Goal: Transaction & Acquisition: Purchase product/service

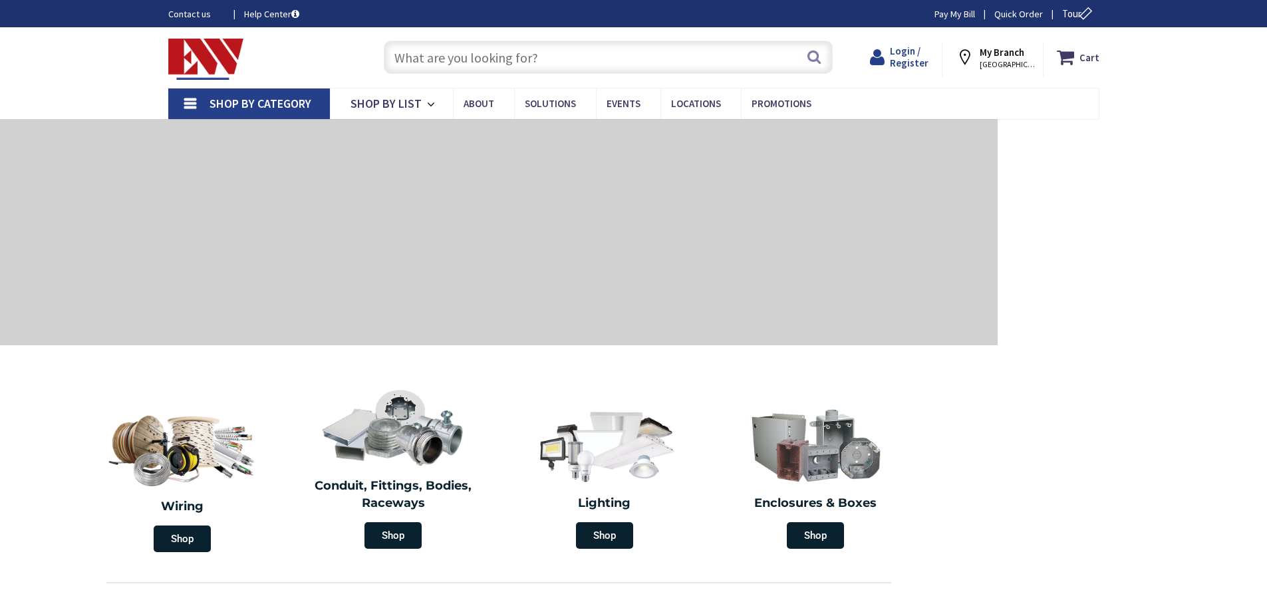
type input "[PERSON_NAME][GEOGRAPHIC_DATA]"
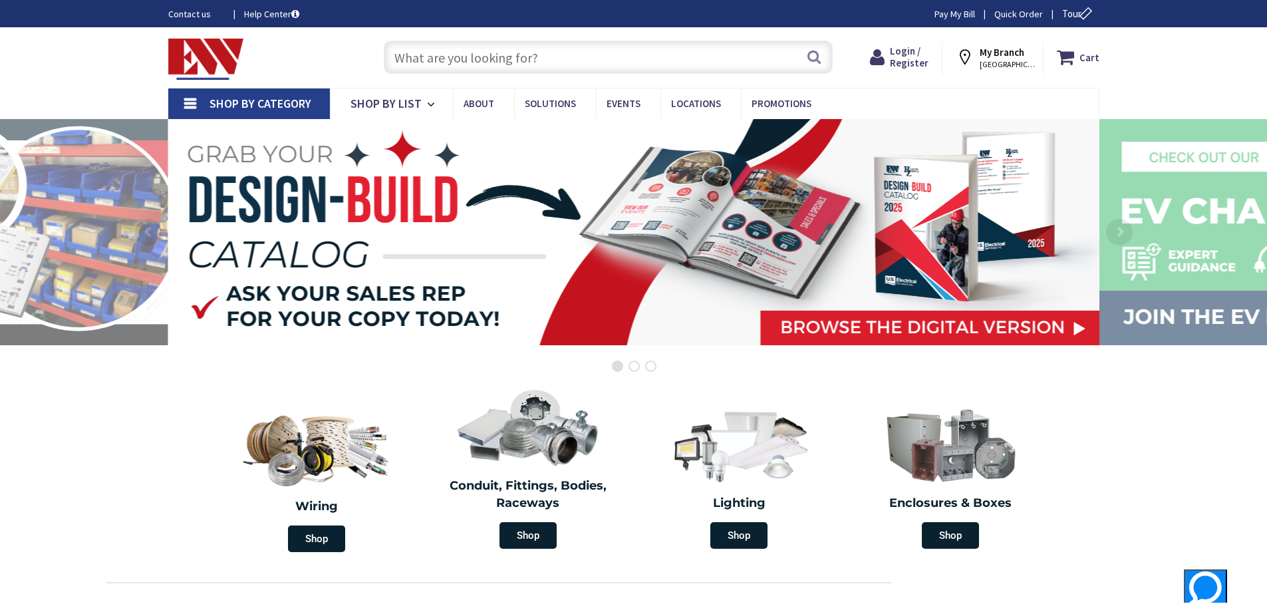
click at [971, 53] on icon at bounding box center [968, 57] width 24 height 24
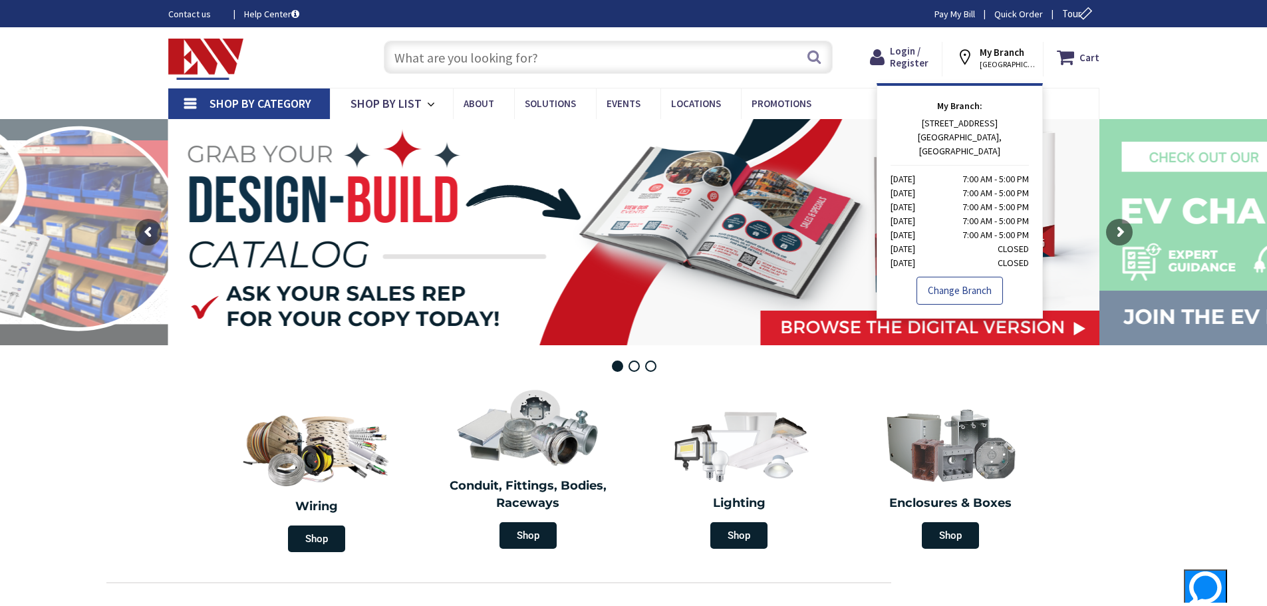
click at [965, 277] on link "Change Branch" at bounding box center [960, 291] width 86 height 28
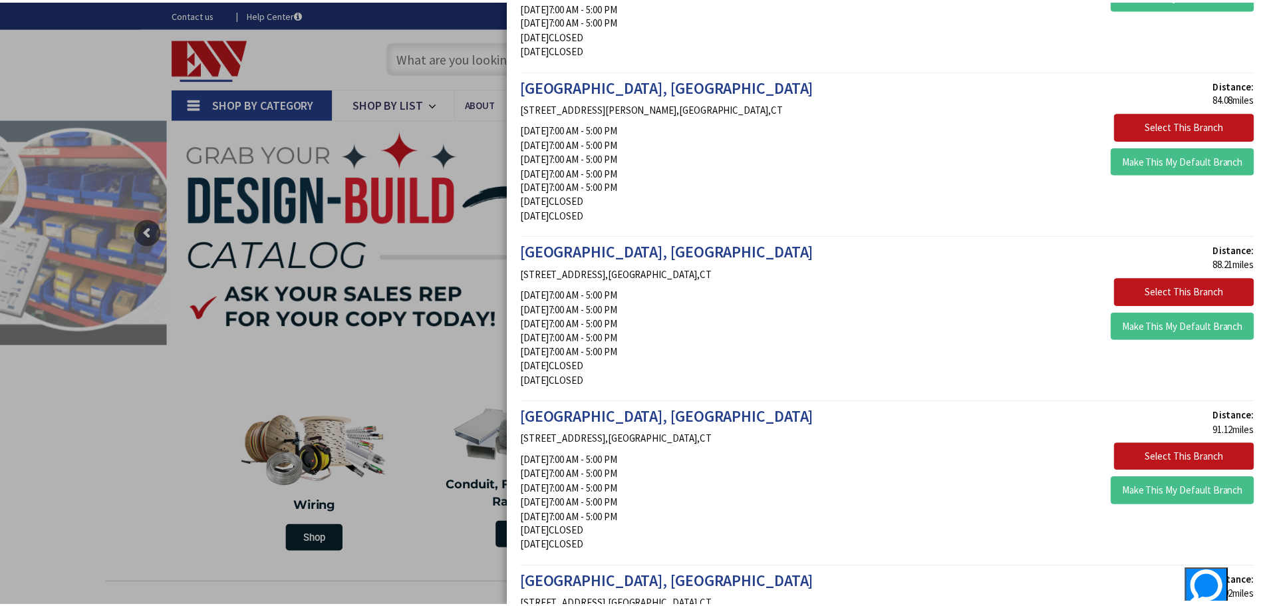
scroll to position [380, 0]
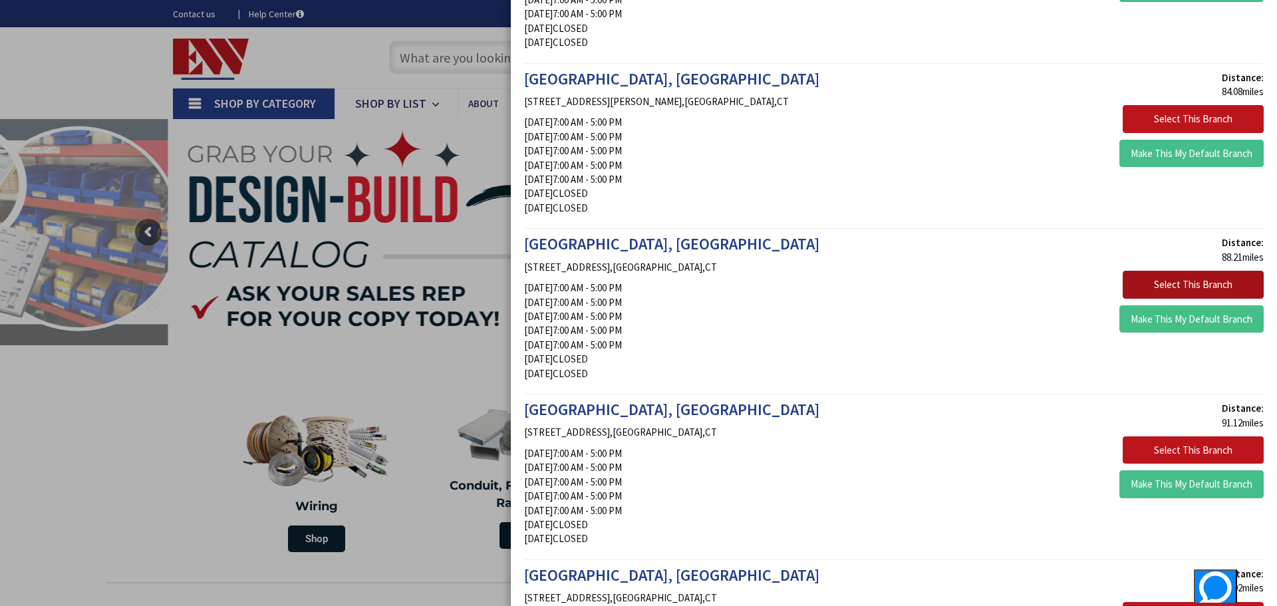
click at [1196, 280] on button "Select This Branch" at bounding box center [1193, 285] width 141 height 28
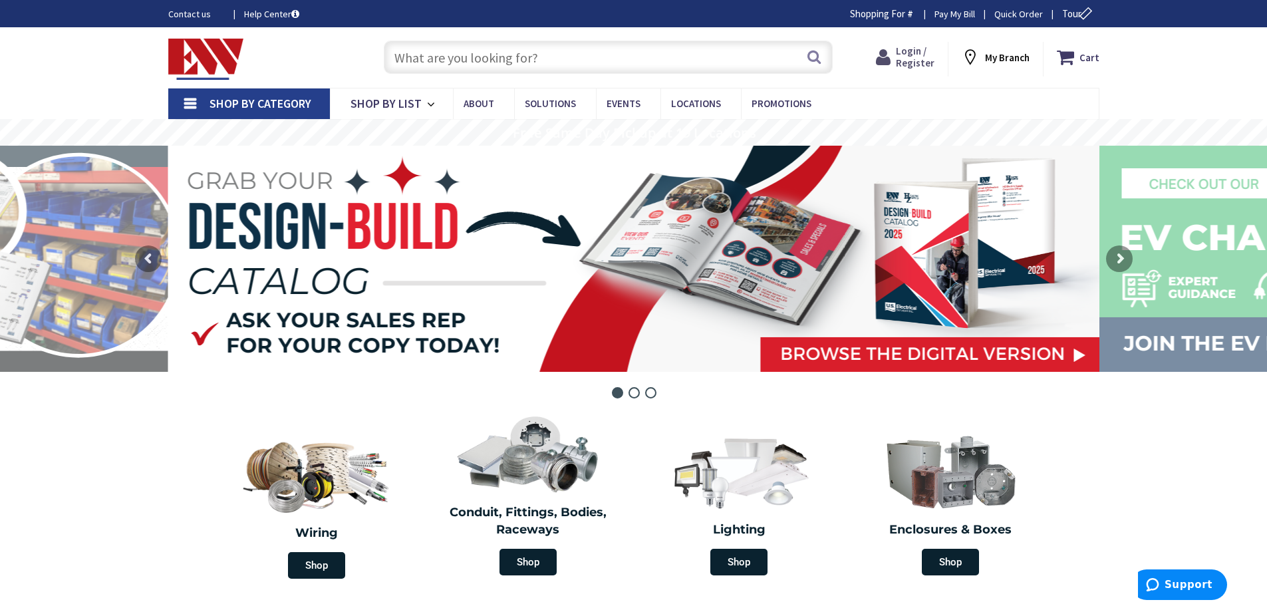
click at [913, 58] on span "Login / Register" at bounding box center [915, 57] width 39 height 25
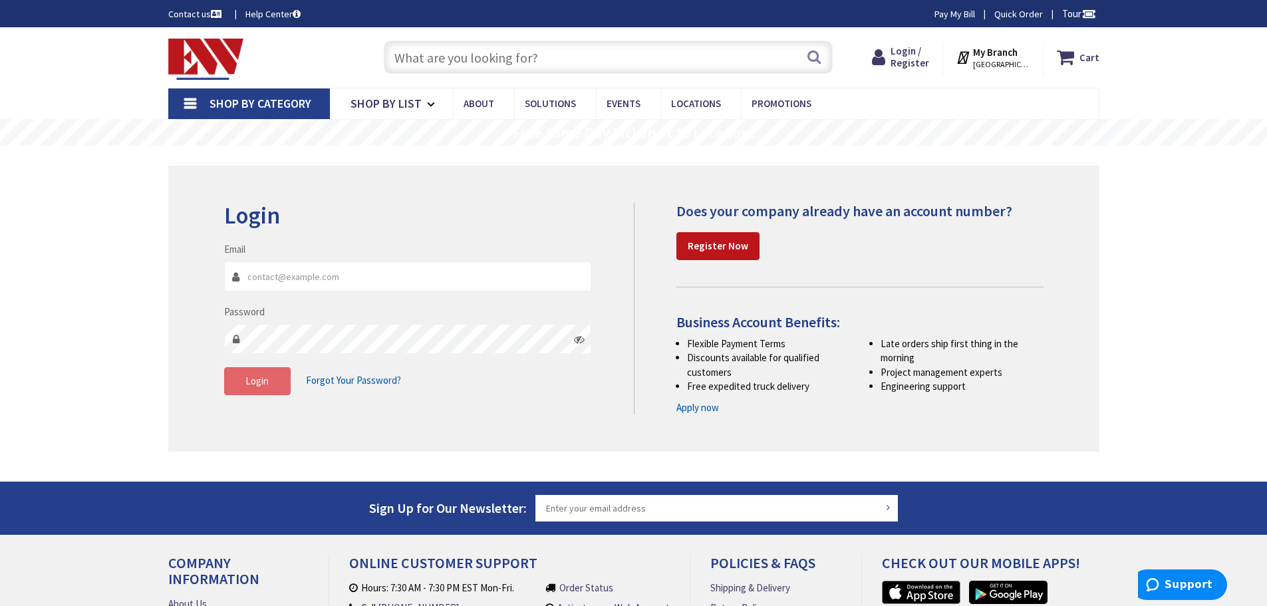
type input "VALAIRHEAT@GMAIL.COM"
click at [253, 393] on button "Login" at bounding box center [257, 381] width 67 height 28
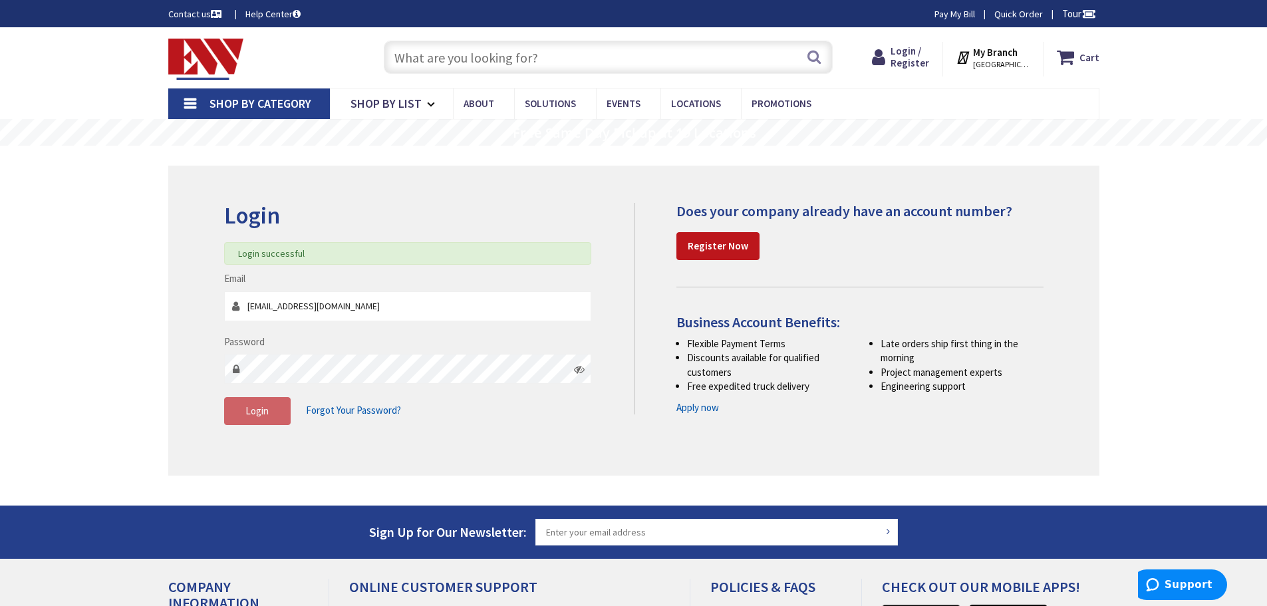
click at [493, 57] on input "text" at bounding box center [608, 57] width 449 height 33
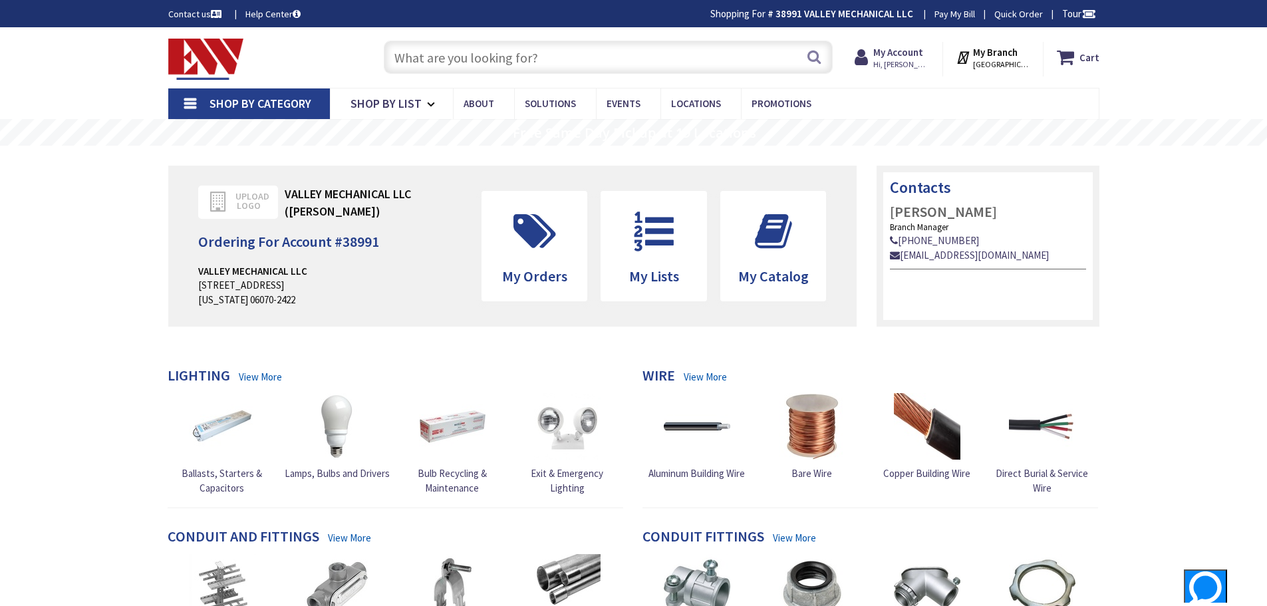
click at [450, 54] on input "text" at bounding box center [608, 57] width 449 height 33
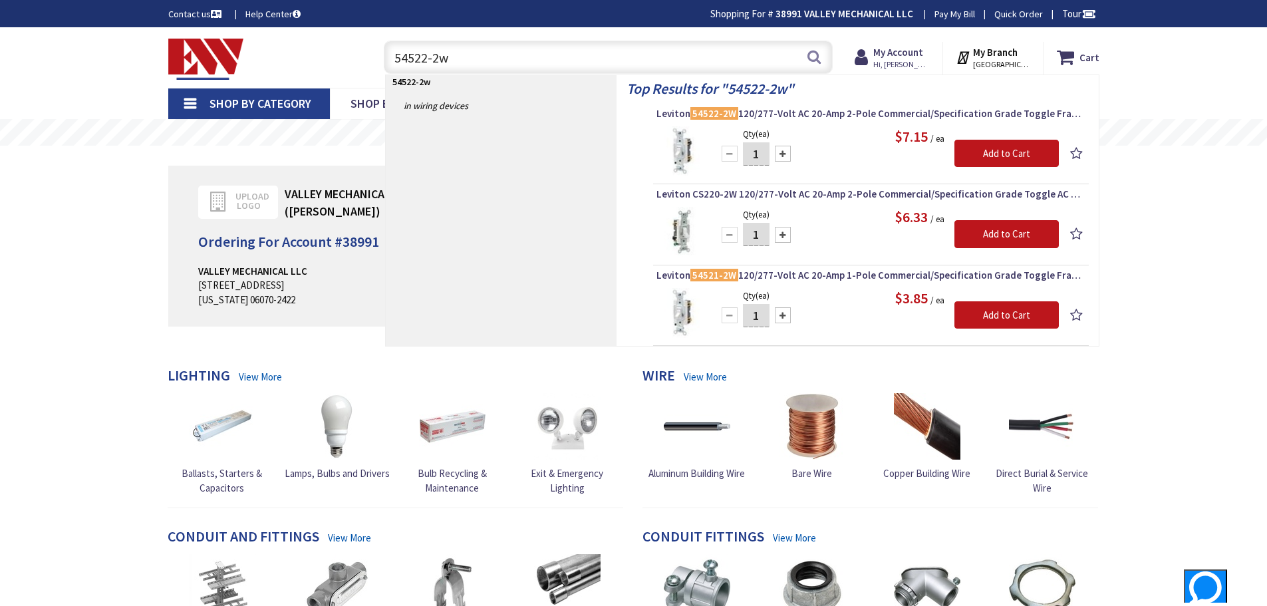
type input "54522-2w"
click at [784, 154] on div at bounding box center [783, 154] width 16 height 16
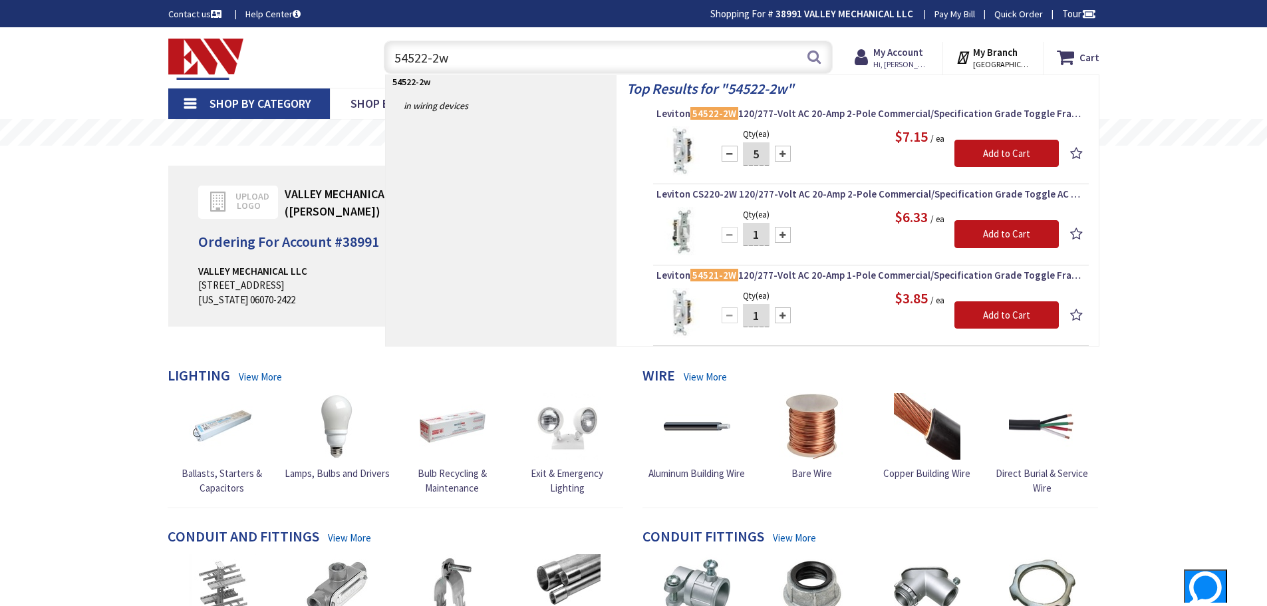
click at [785, 154] on div at bounding box center [783, 154] width 16 height 16
click at [786, 153] on div at bounding box center [783, 154] width 16 height 16
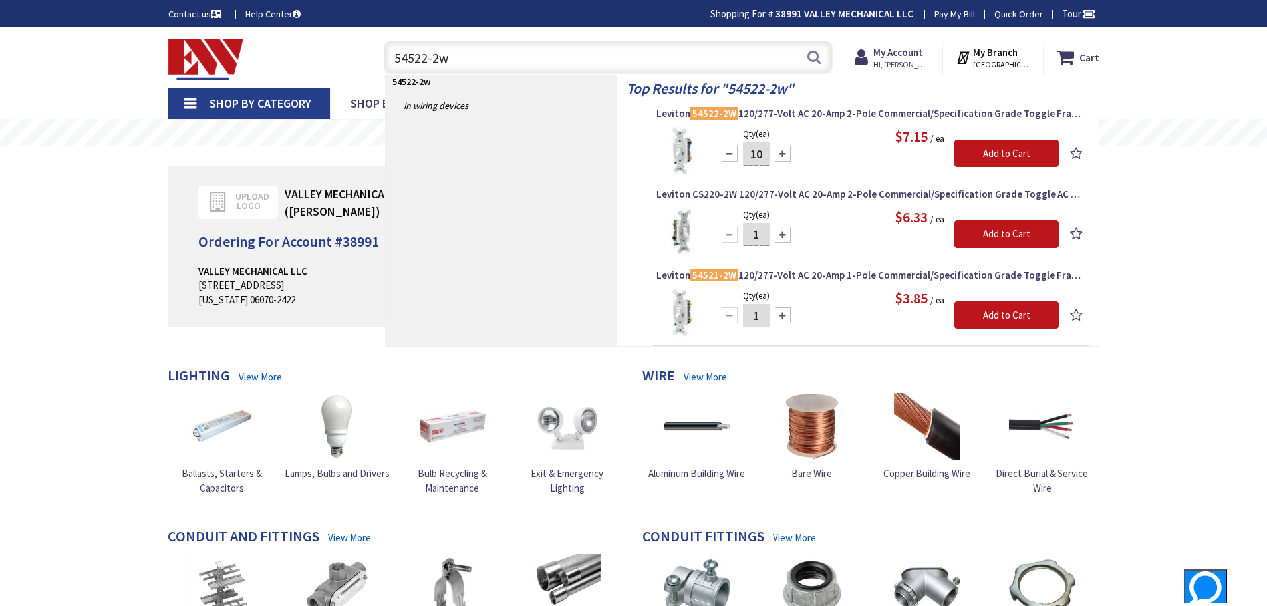
click at [786, 153] on div at bounding box center [783, 154] width 16 height 16
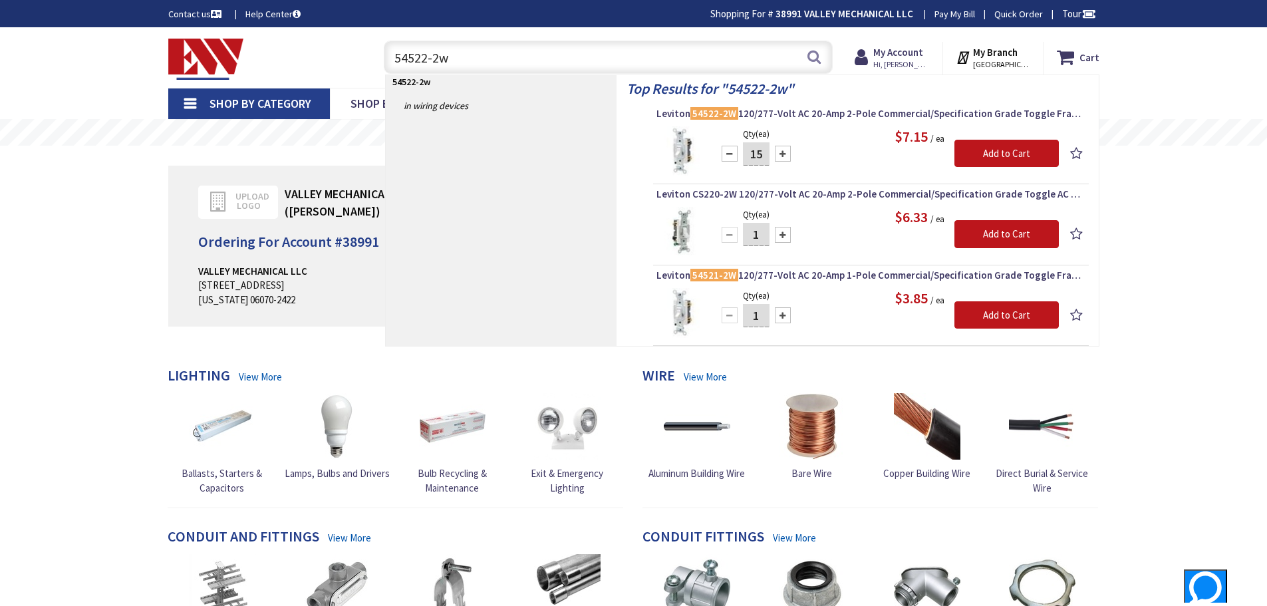
click at [786, 153] on div at bounding box center [783, 154] width 16 height 16
click at [786, 152] on div at bounding box center [783, 154] width 16 height 16
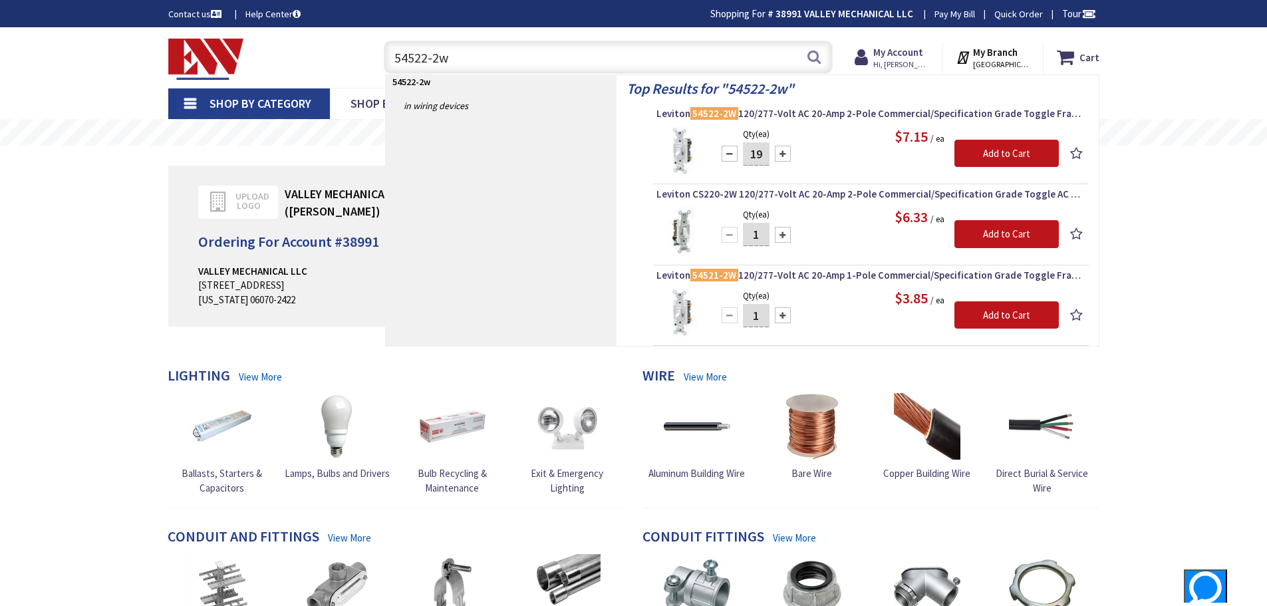
type input "20"
click at [1001, 148] on input "Add to Cart" at bounding box center [1007, 154] width 104 height 28
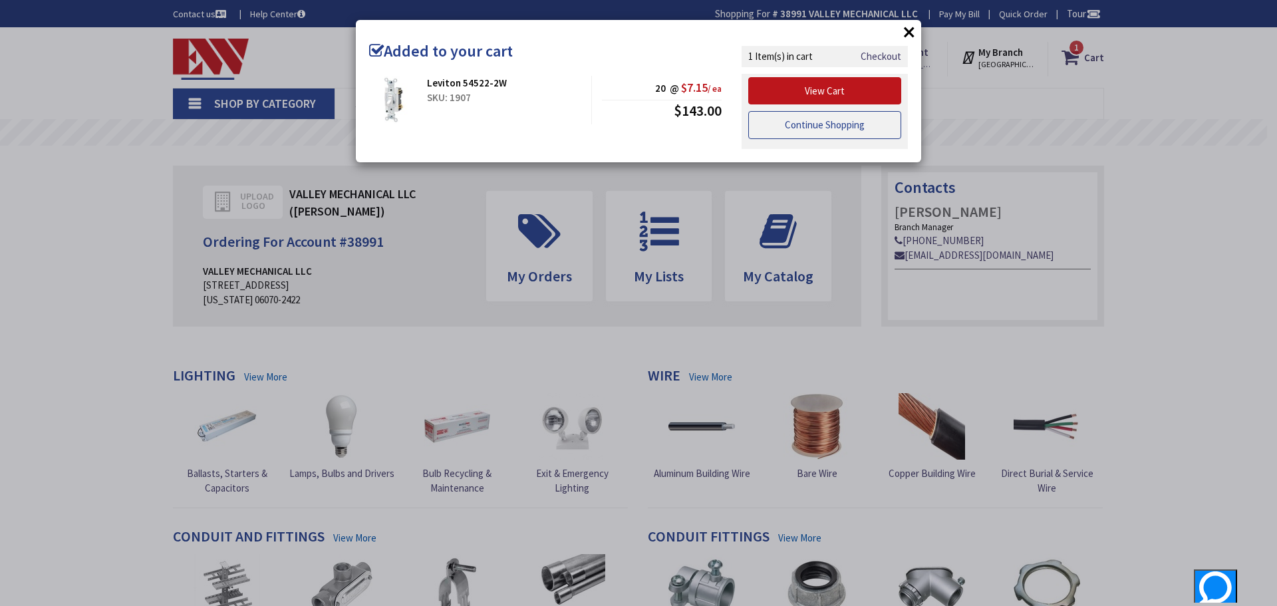
click at [788, 128] on link "Continue Shopping" at bounding box center [824, 125] width 153 height 28
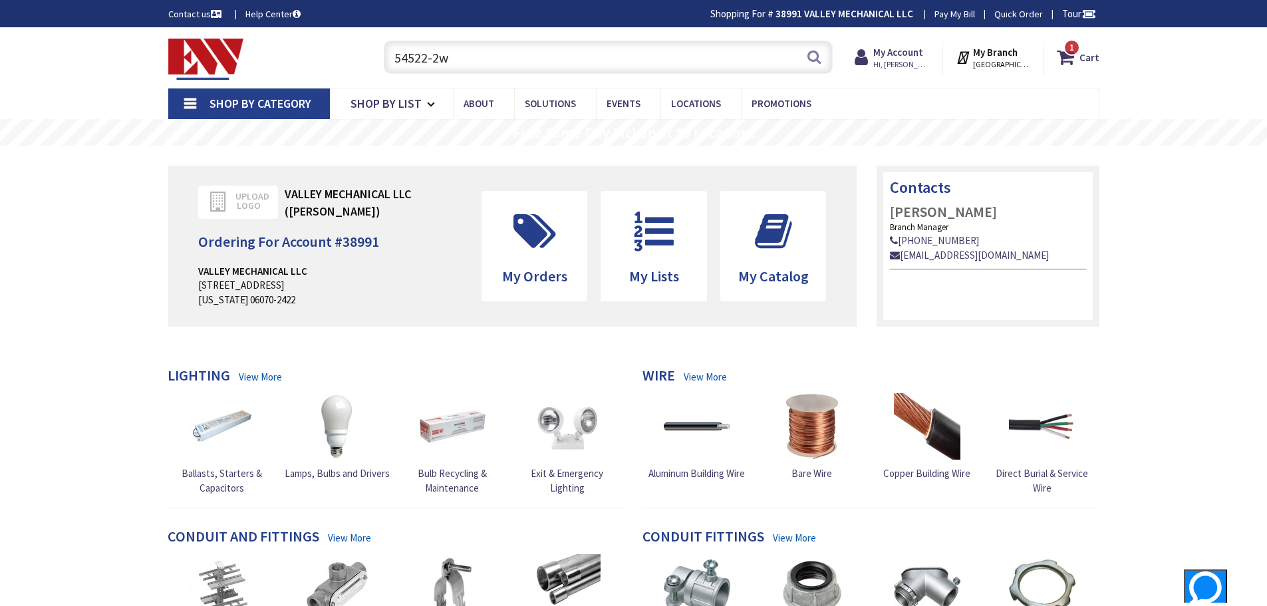
click at [489, 59] on input "54522-2w" at bounding box center [608, 57] width 449 height 33
type input "5"
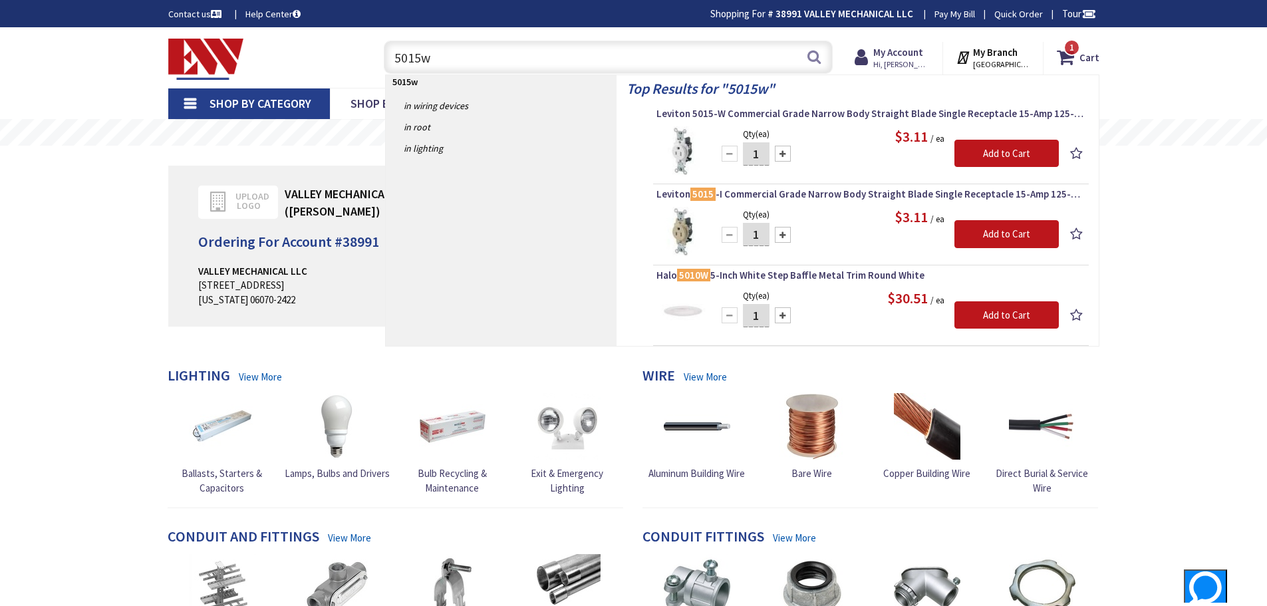
type input "5015w"
click at [781, 156] on div at bounding box center [783, 154] width 16 height 16
click at [781, 154] on div at bounding box center [783, 154] width 16 height 16
click at [782, 154] on div at bounding box center [783, 154] width 16 height 16
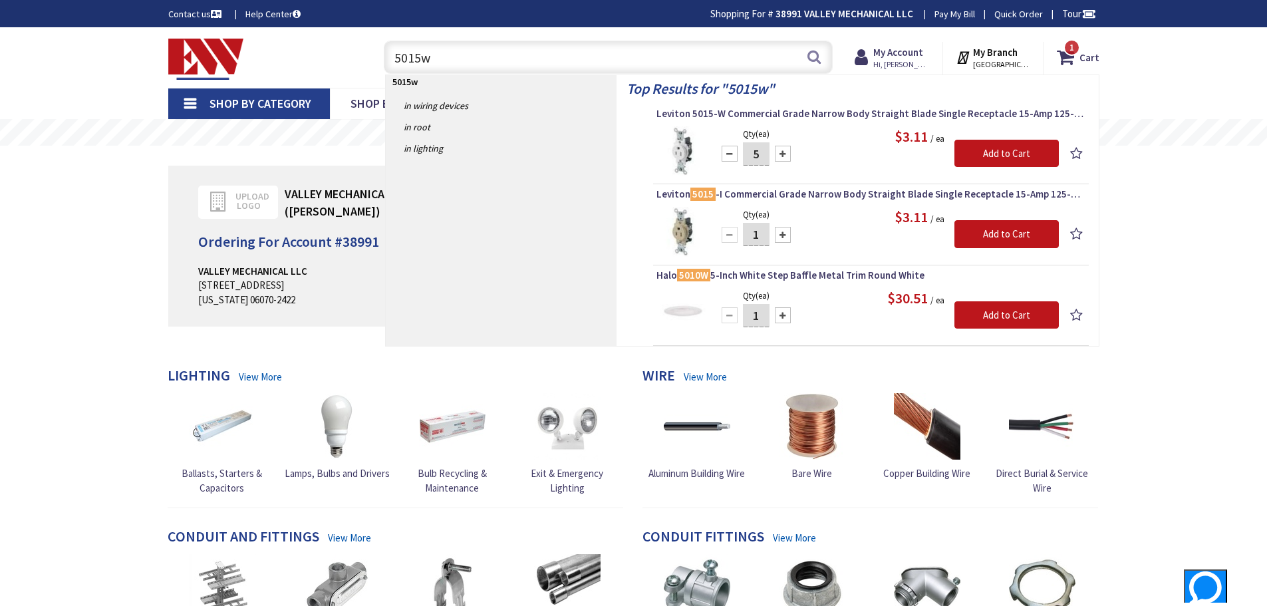
click at [782, 154] on div at bounding box center [783, 154] width 16 height 16
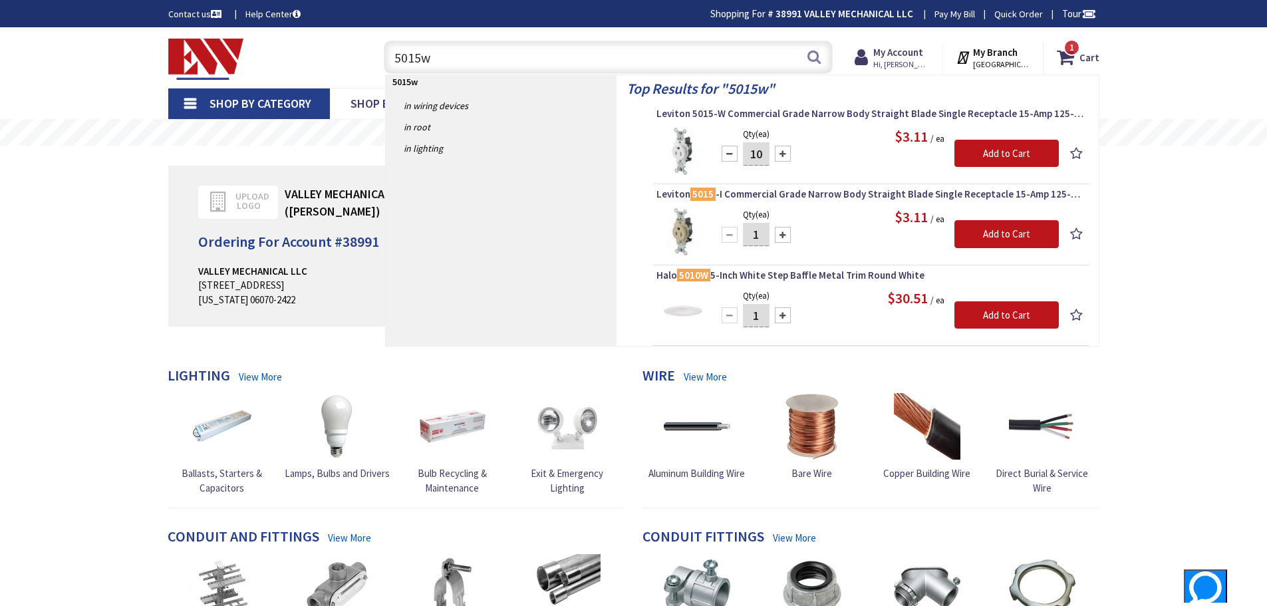
click at [782, 154] on div at bounding box center [783, 154] width 16 height 16
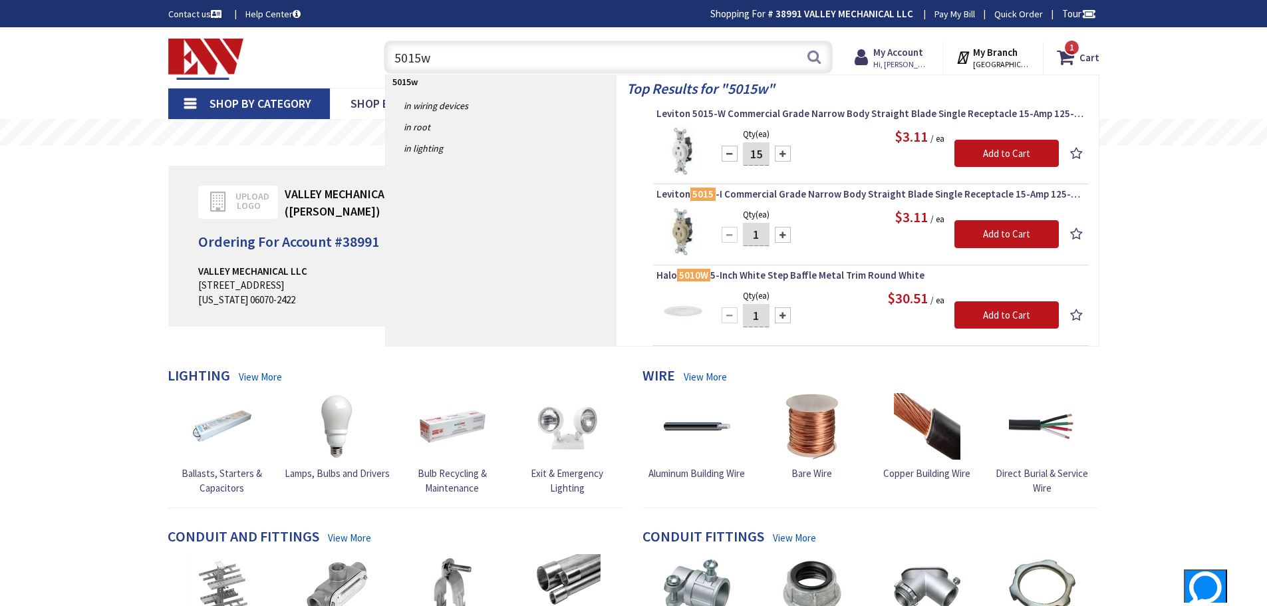
click at [782, 154] on div at bounding box center [783, 154] width 16 height 16
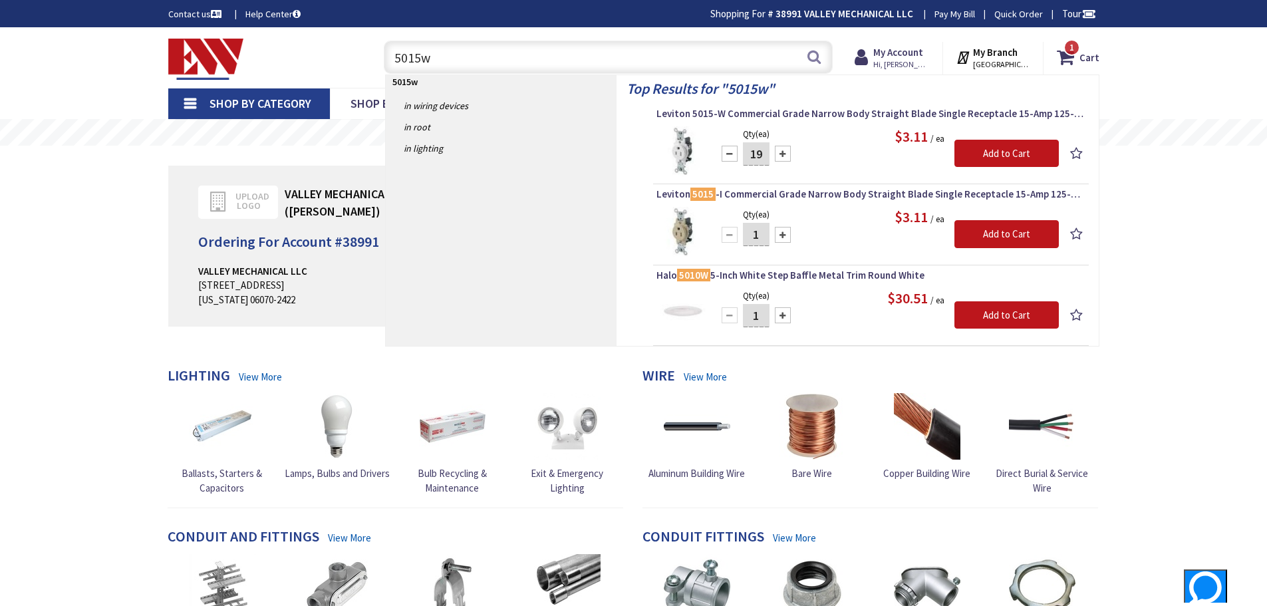
type input "20"
click at [1014, 153] on input "Add to Cart" at bounding box center [1007, 154] width 104 height 28
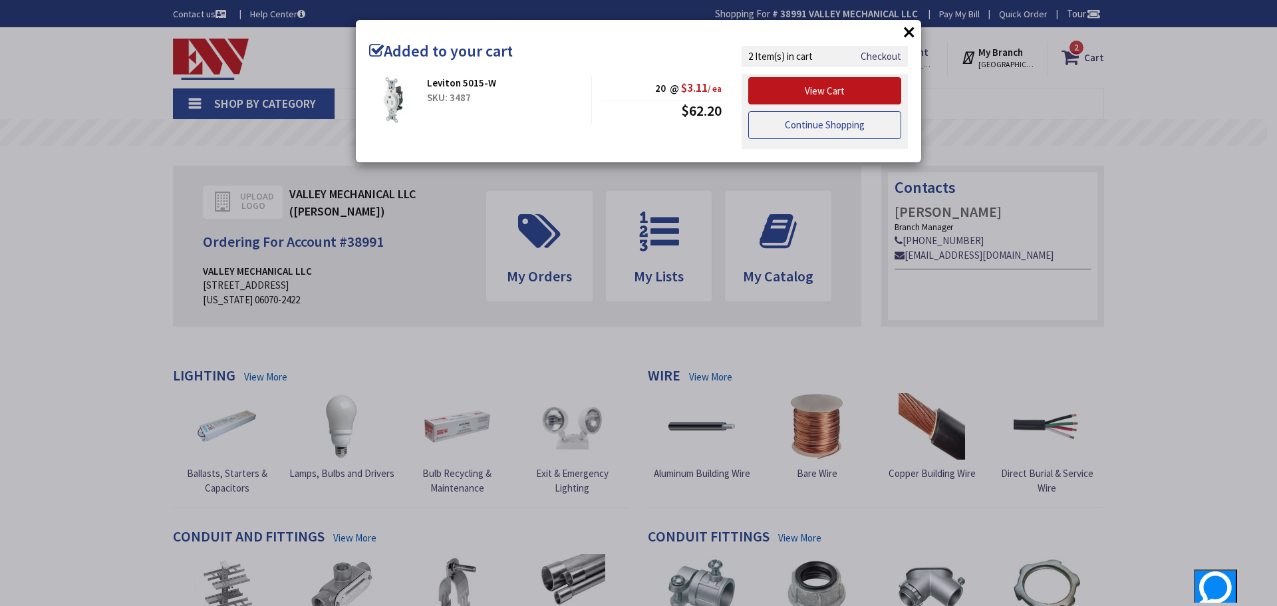
click at [804, 128] on link "Continue Shopping" at bounding box center [824, 125] width 153 height 28
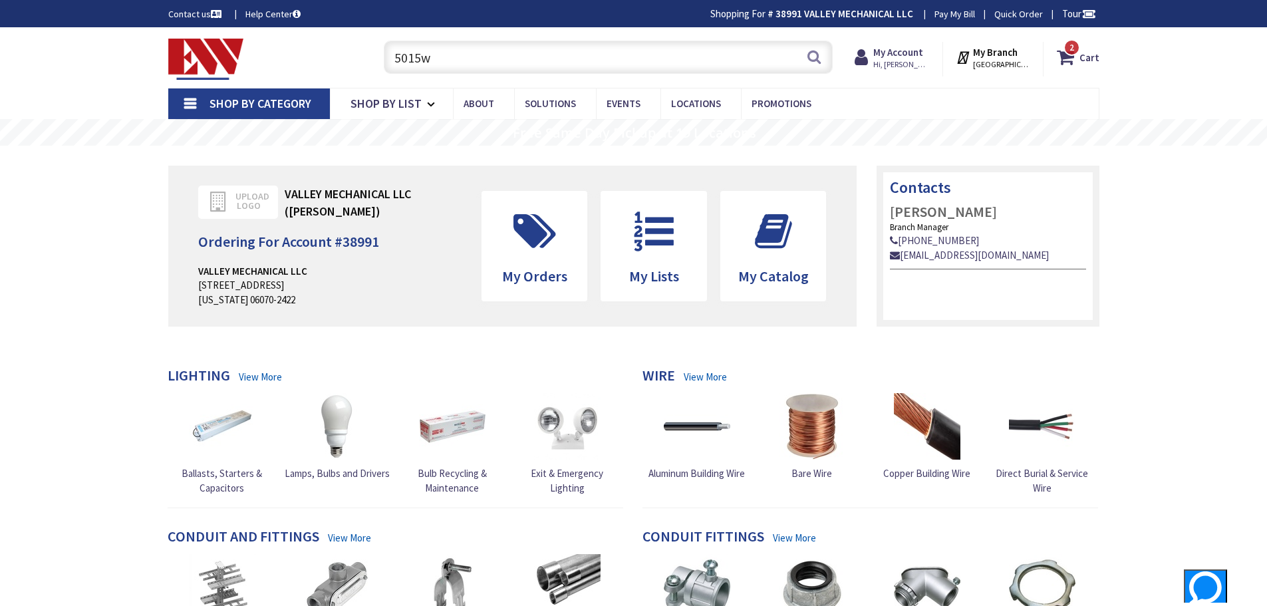
click at [472, 65] on input "5015w" at bounding box center [608, 57] width 449 height 33
type input "5"
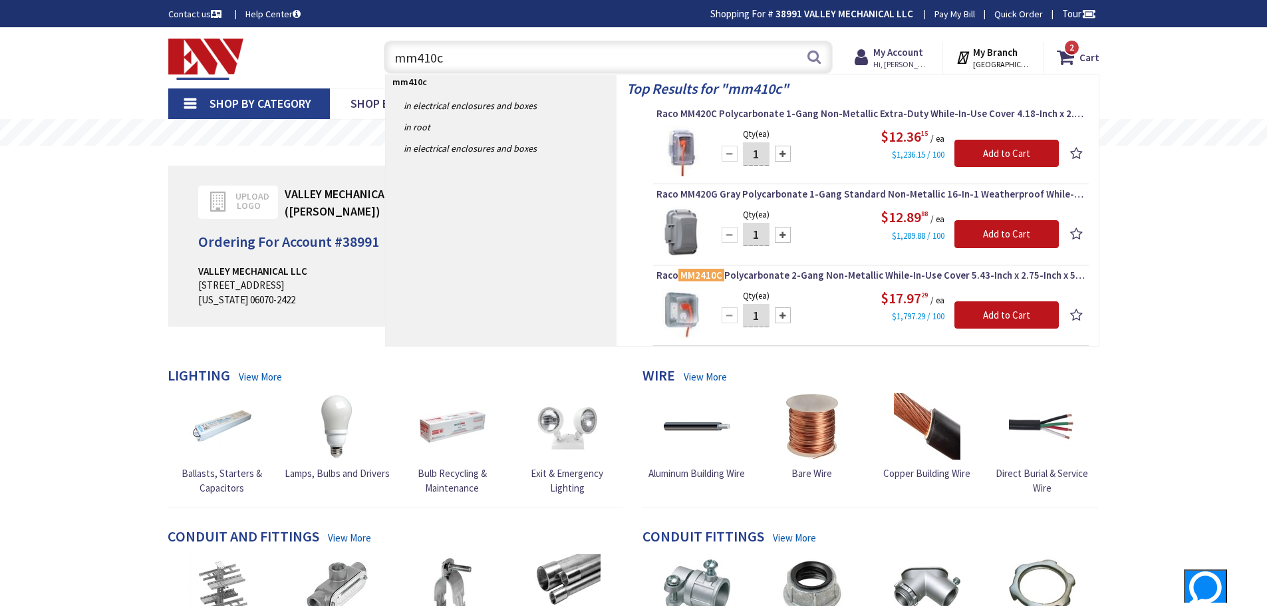
type input "mm410c"
click at [782, 155] on div at bounding box center [783, 154] width 16 height 16
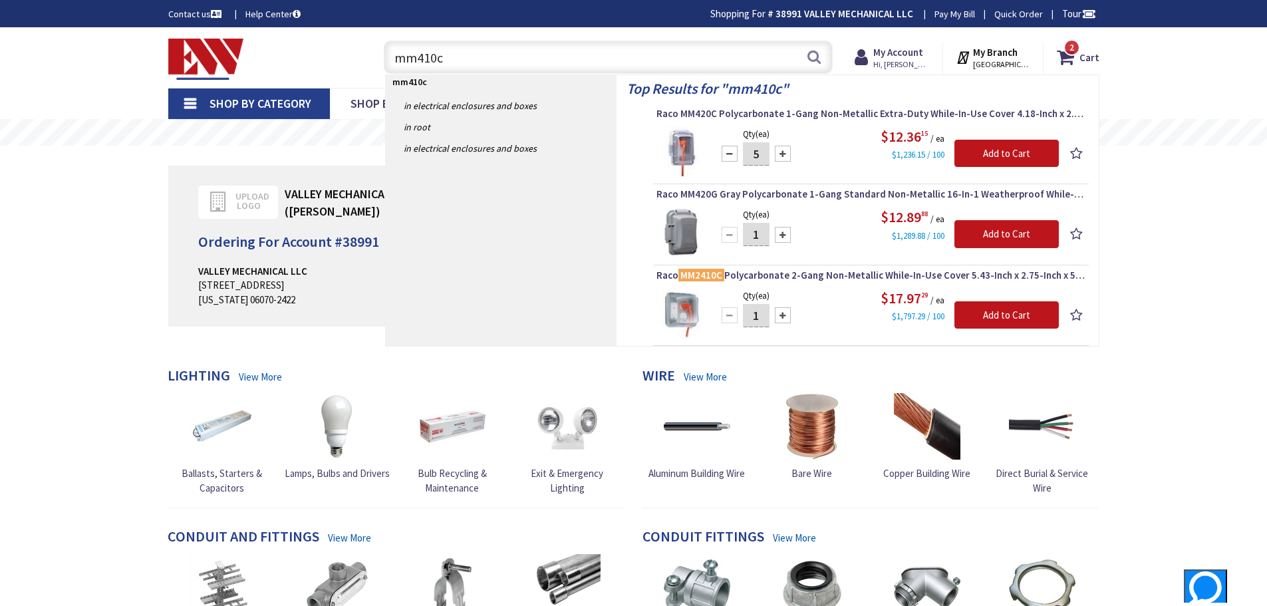
click at [782, 155] on div at bounding box center [783, 154] width 16 height 16
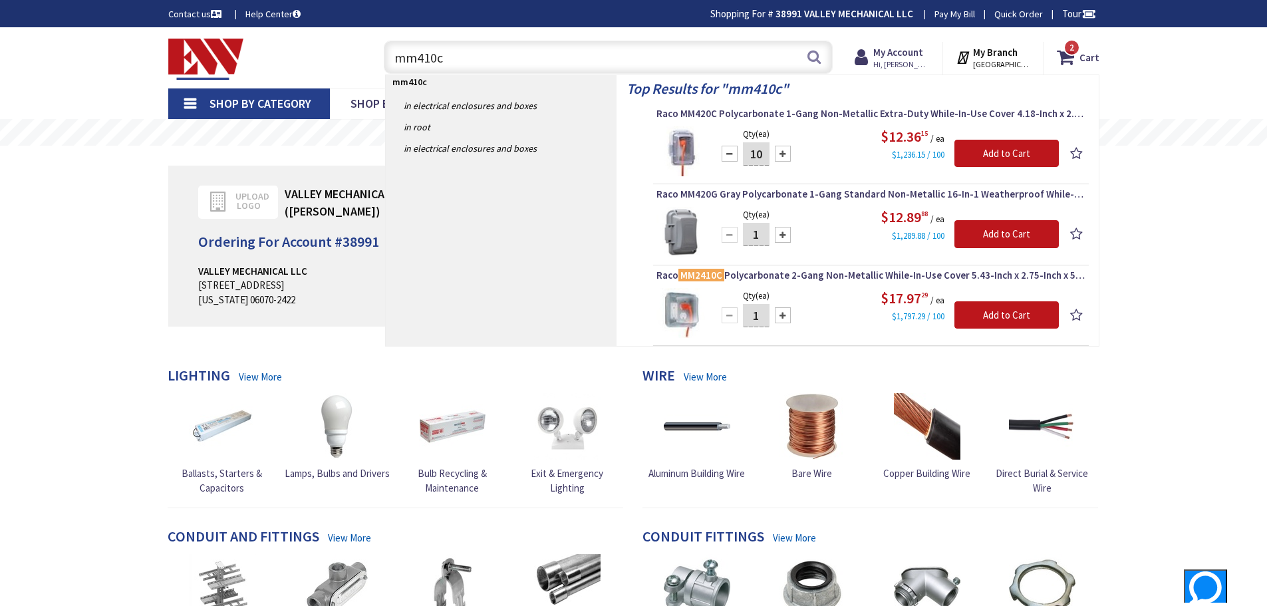
click at [782, 154] on div at bounding box center [783, 154] width 16 height 16
click at [728, 156] on div at bounding box center [730, 154] width 16 height 16
type input "10"
click at [979, 153] on input "Add to Cart" at bounding box center [1007, 154] width 104 height 28
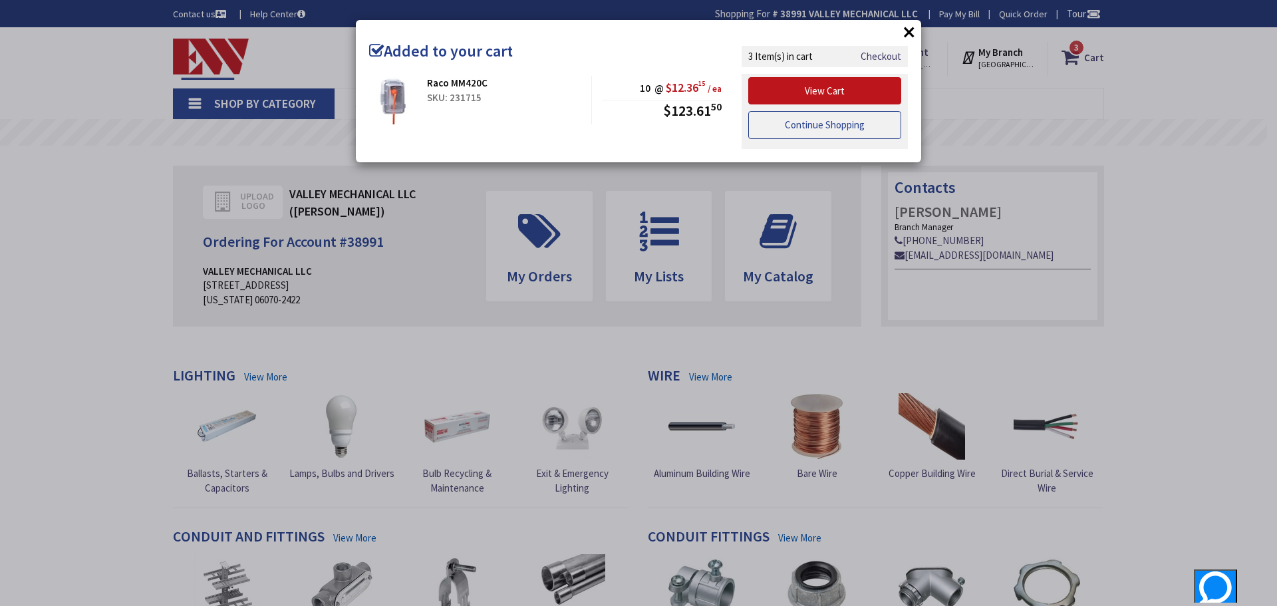
click at [817, 122] on link "Continue Shopping" at bounding box center [824, 125] width 153 height 28
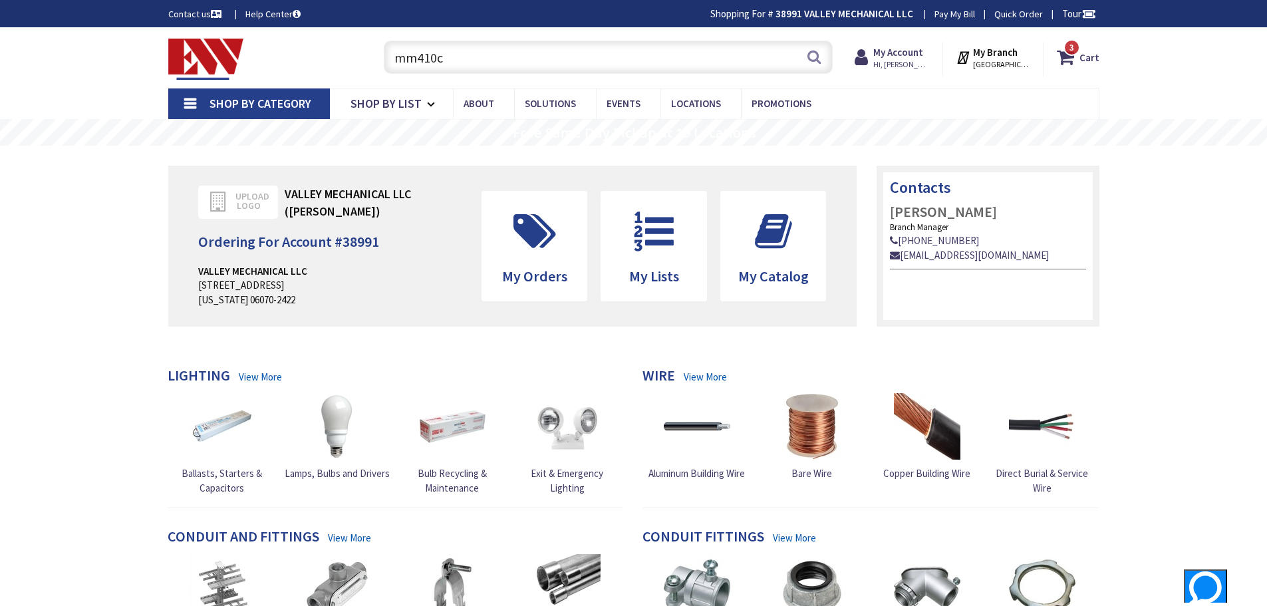
click at [484, 71] on input "mm410c" at bounding box center [608, 57] width 449 height 33
type input "m"
click at [412, 55] on input "text" at bounding box center [608, 57] width 449 height 33
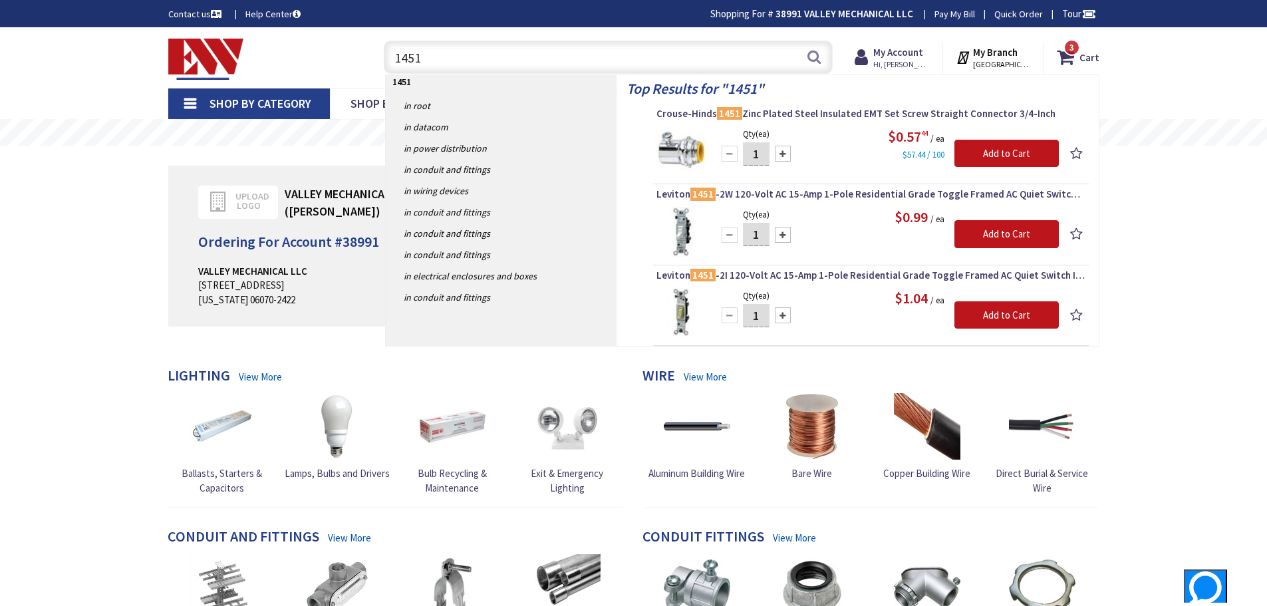
type input "1451"
click at [782, 236] on div at bounding box center [783, 235] width 16 height 16
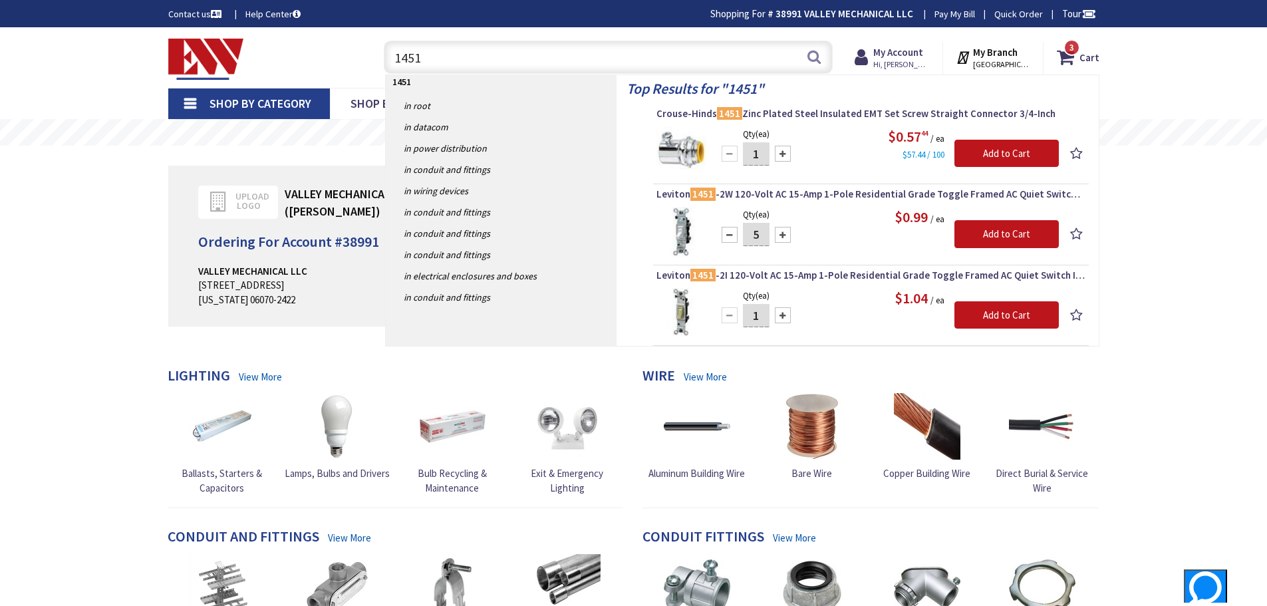
click at [782, 236] on div at bounding box center [783, 235] width 16 height 16
click at [782, 234] on div at bounding box center [783, 235] width 16 height 16
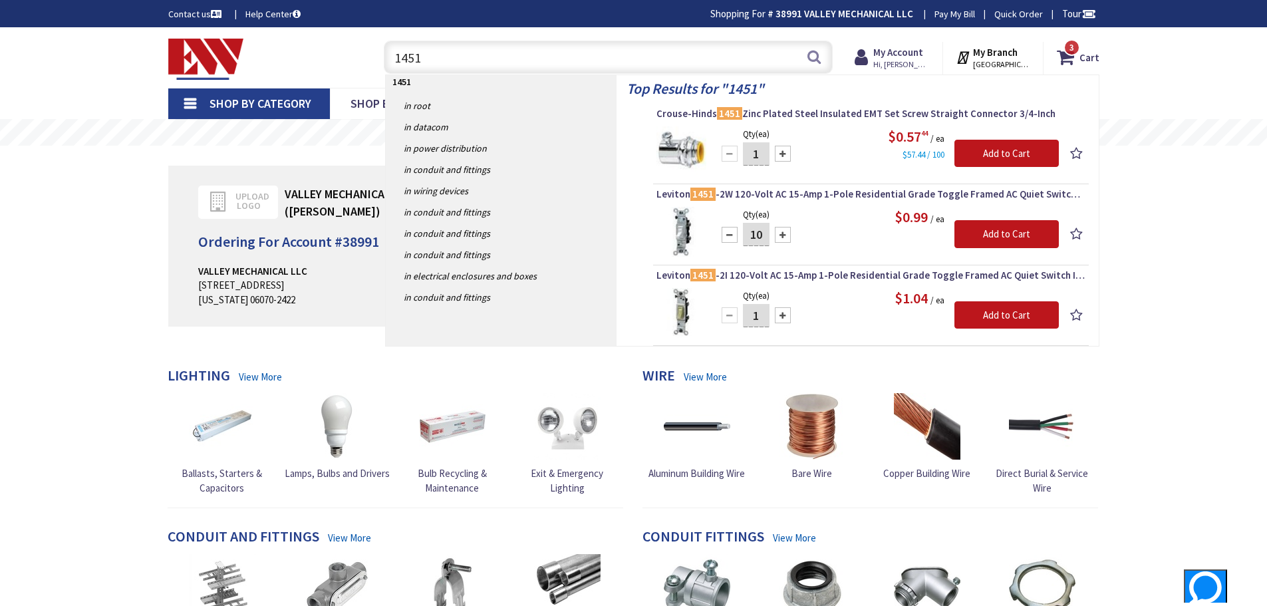
click at [782, 234] on div at bounding box center [783, 235] width 16 height 16
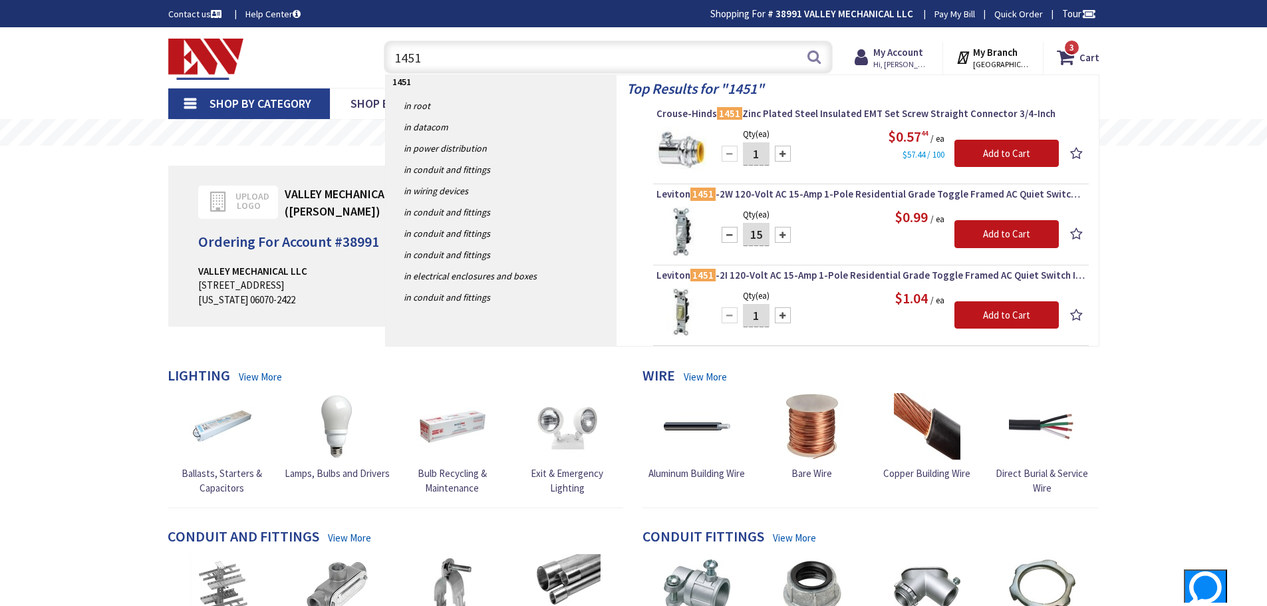
click at [782, 234] on div at bounding box center [783, 235] width 16 height 16
click at [782, 232] on div at bounding box center [783, 235] width 16 height 16
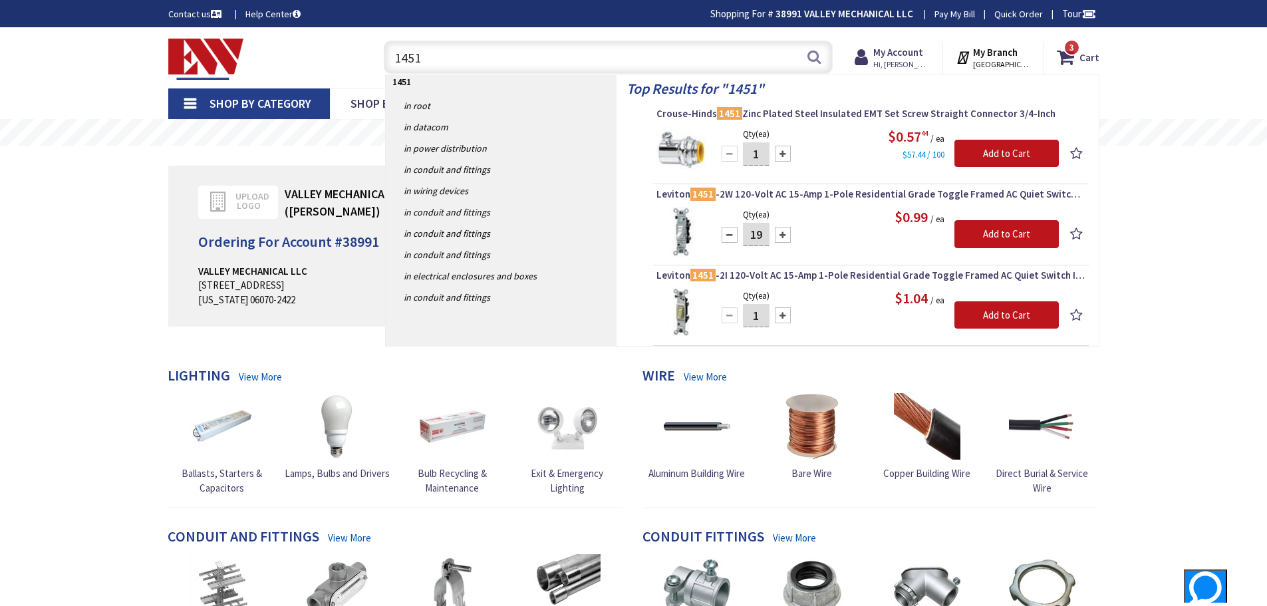
type input "20"
click at [1022, 228] on input "Add to Cart" at bounding box center [1007, 234] width 104 height 28
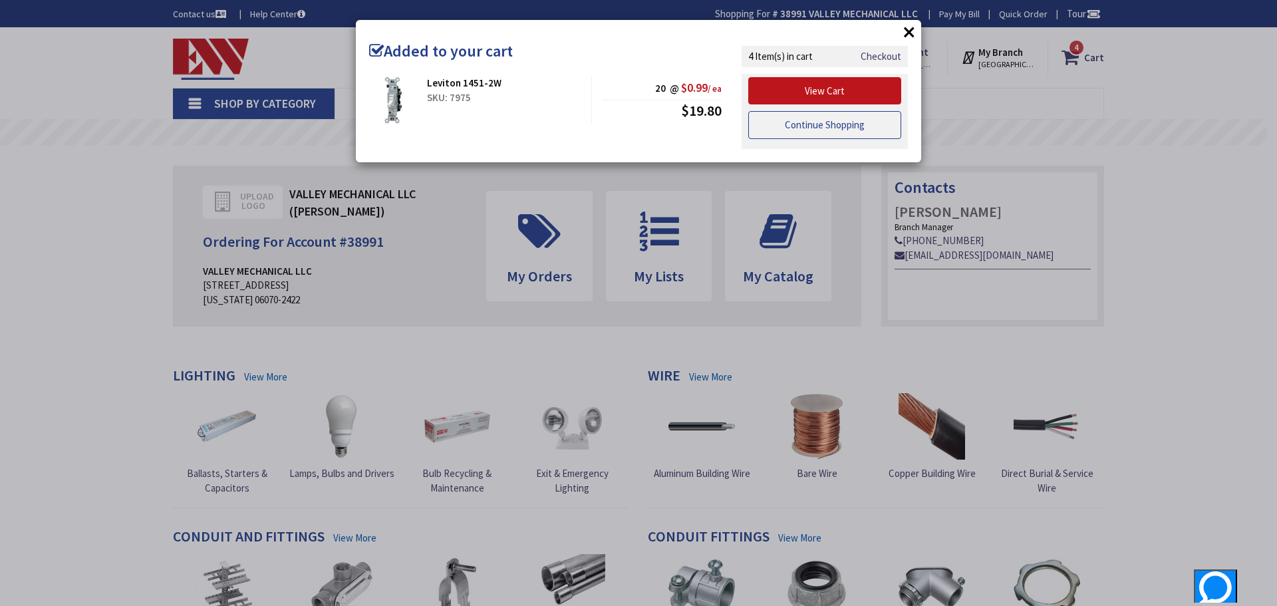
click at [833, 123] on link "Continue Shopping" at bounding box center [824, 125] width 153 height 28
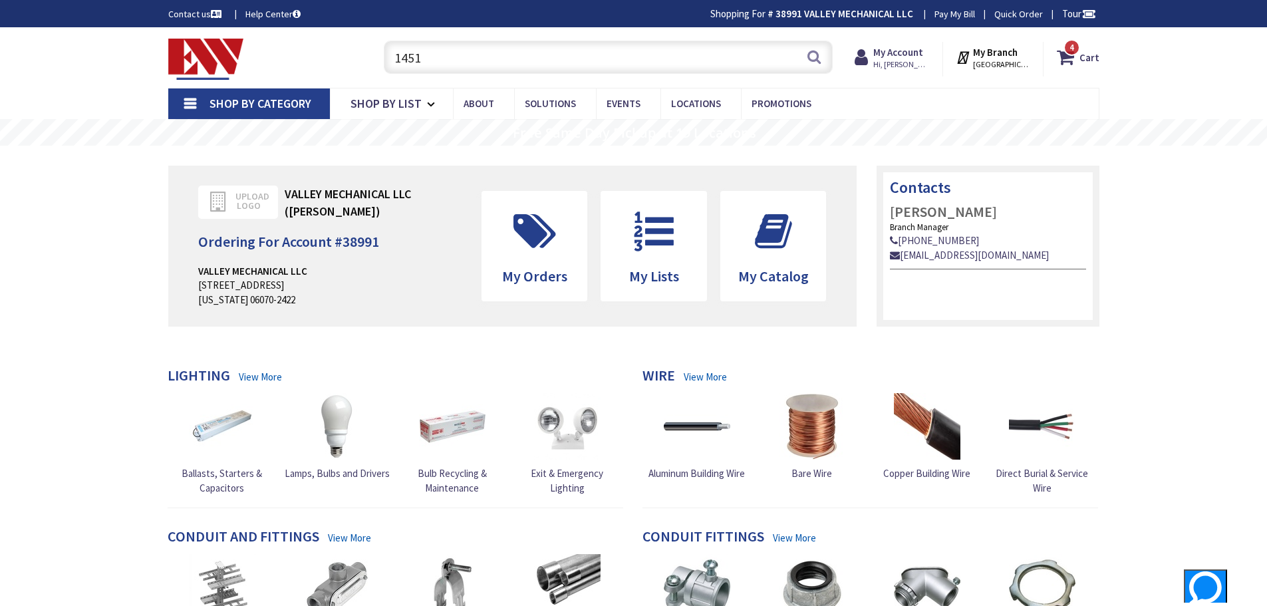
click at [434, 55] on input "1451" at bounding box center [608, 57] width 449 height 33
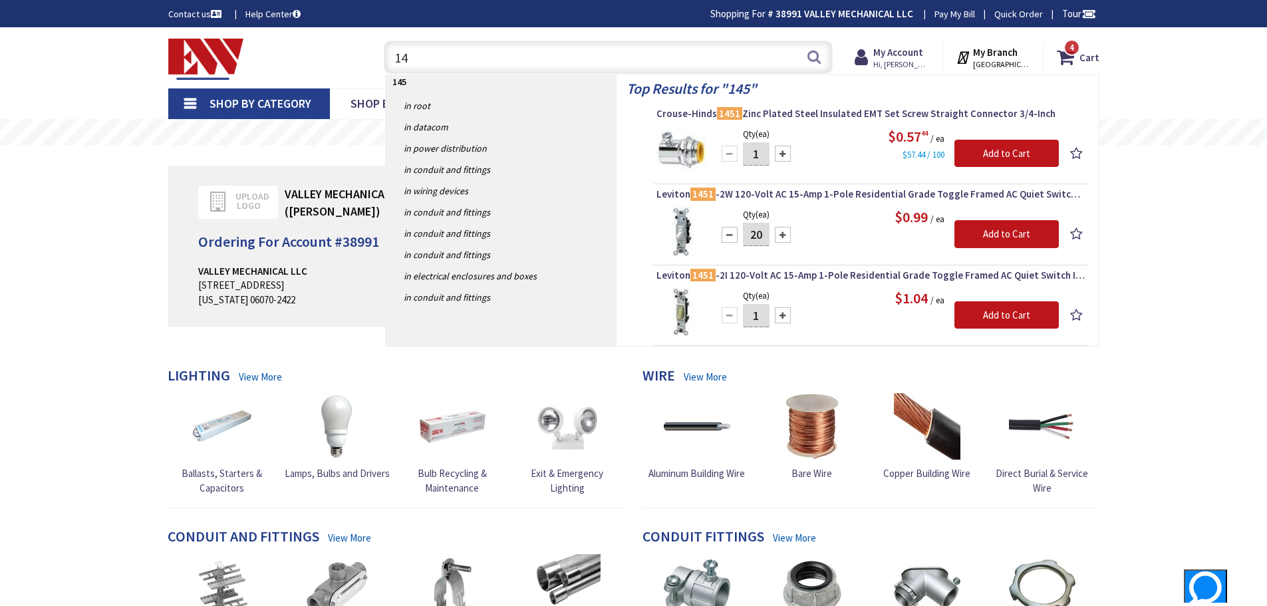
type input "1"
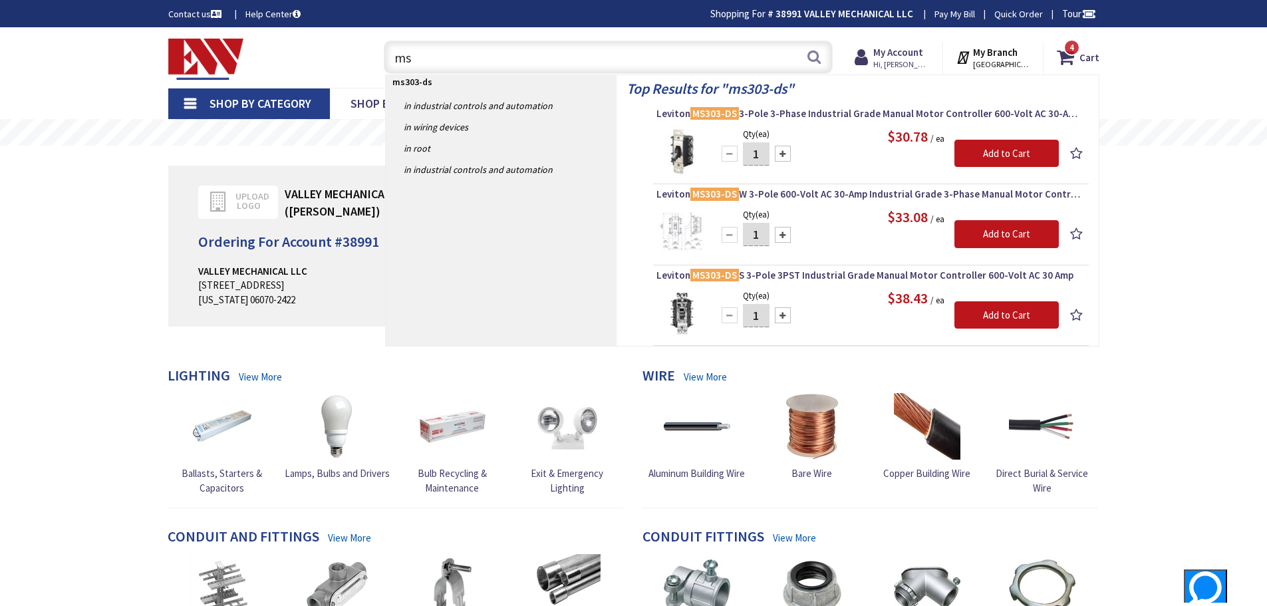
type input "m"
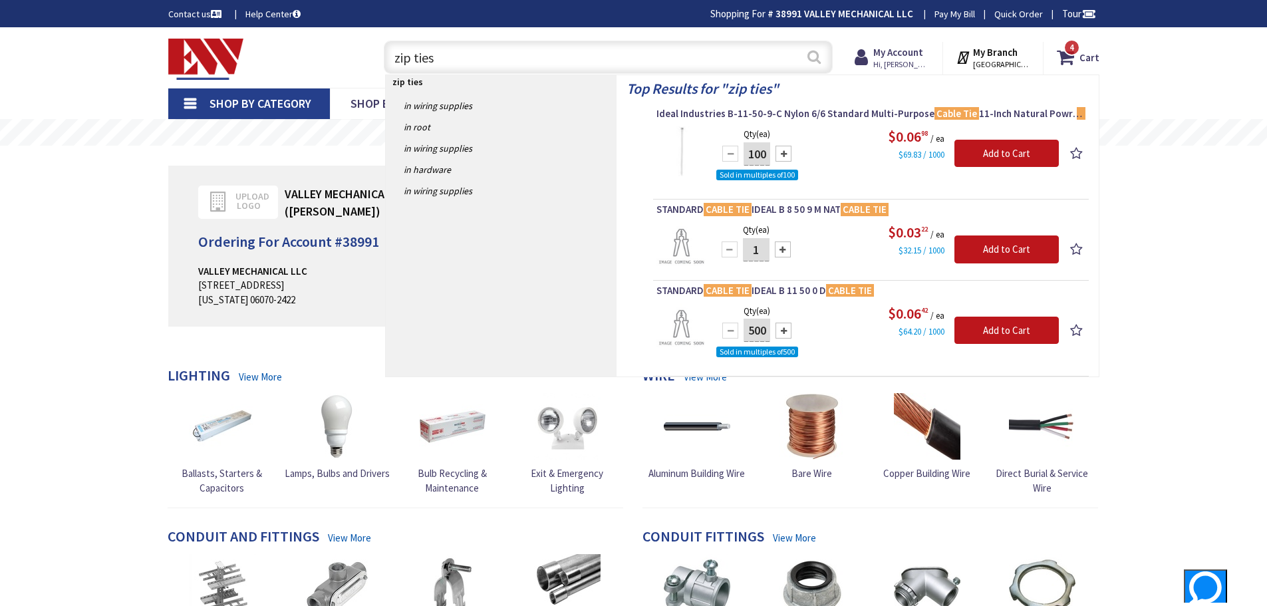
type input "zip ties"
click at [816, 55] on button "Search" at bounding box center [814, 57] width 17 height 30
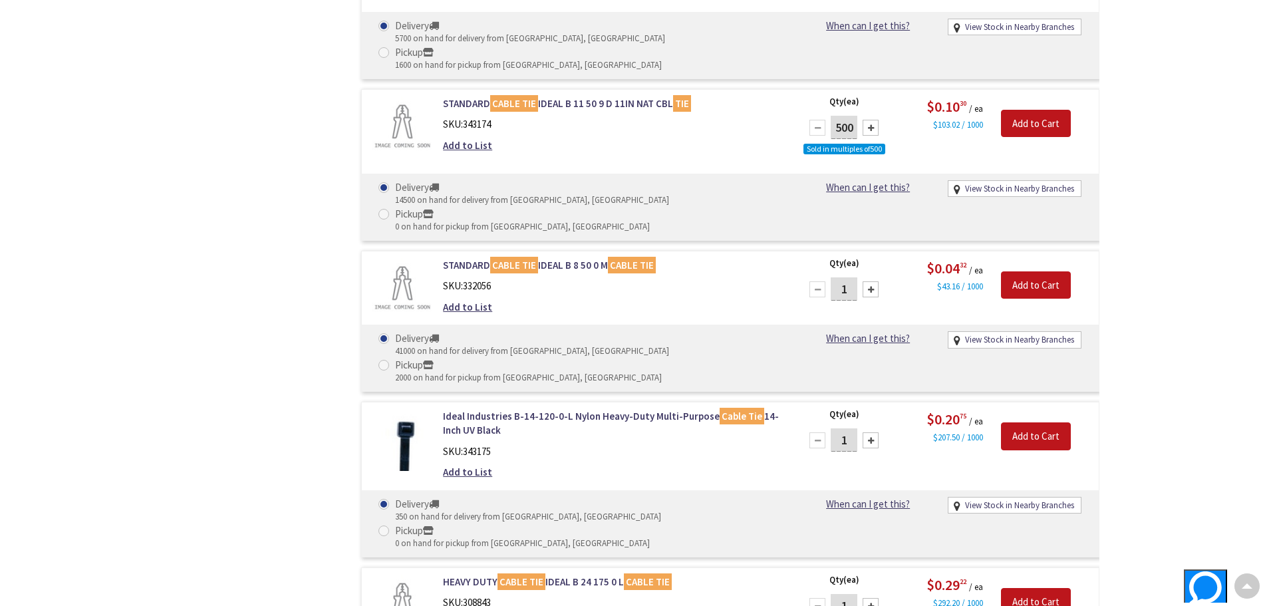
scroll to position [950, 0]
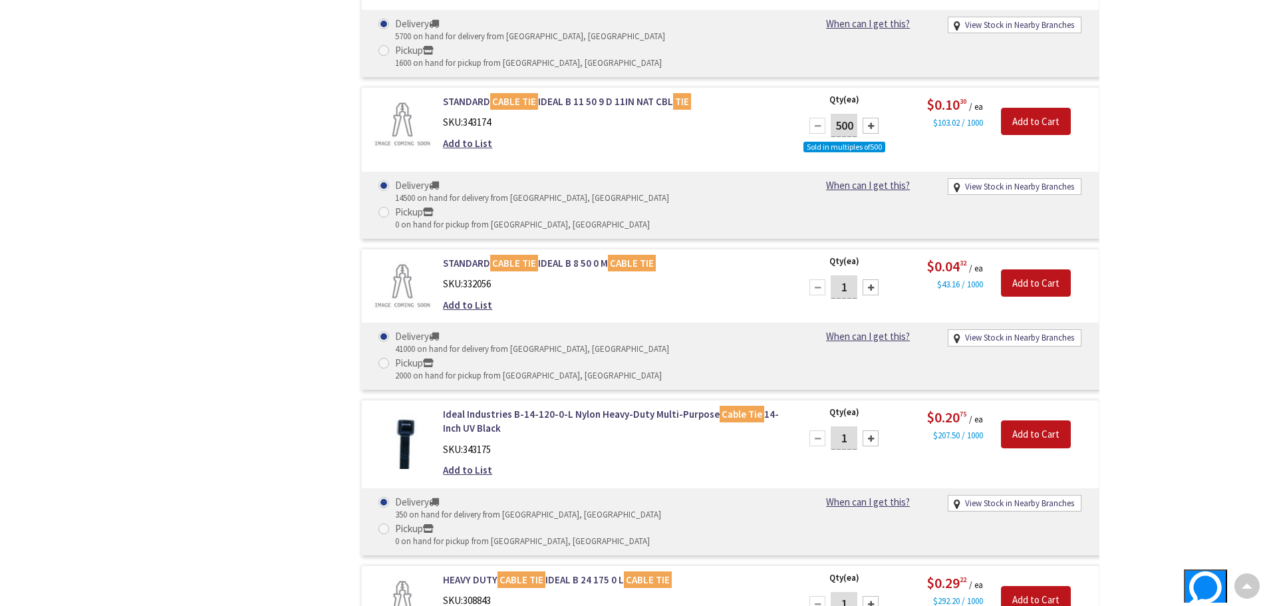
drag, startPoint x: 0, startPoint y: 0, endPoint x: 1277, endPoint y: 402, distance: 1338.4
click at [1267, 402] on html "Press Alt+1 for screen-reader mode, Alt+0 to cancel Accessibility Screen-Reader…" at bounding box center [633, 188] width 1267 height 2276
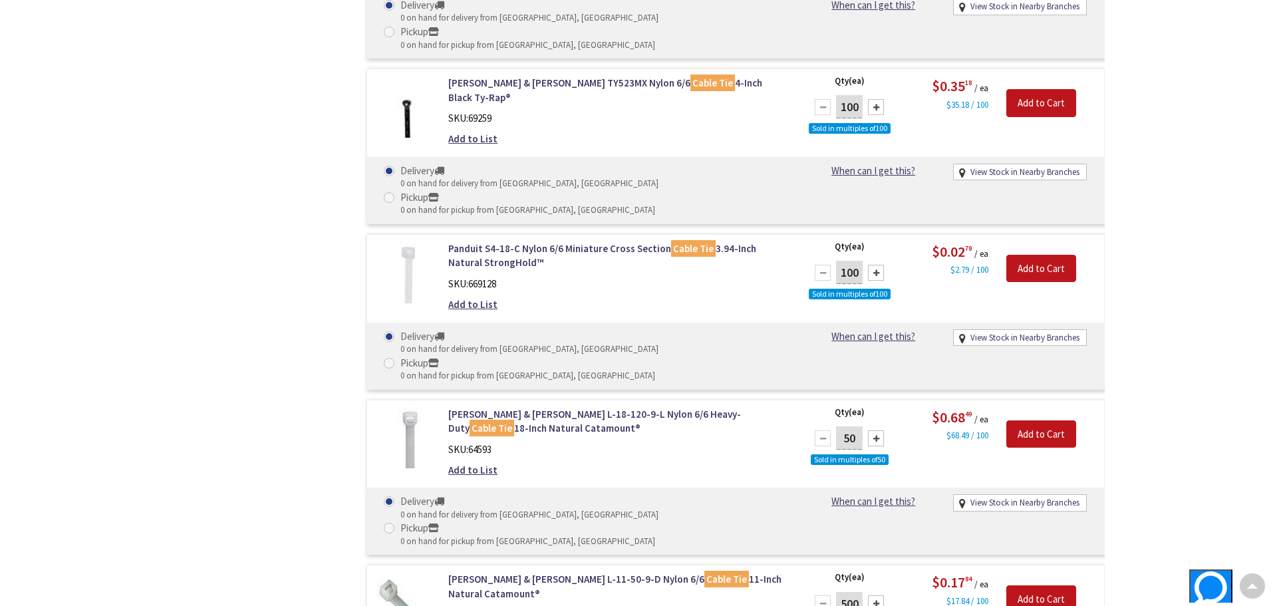
scroll to position [6872, 0]
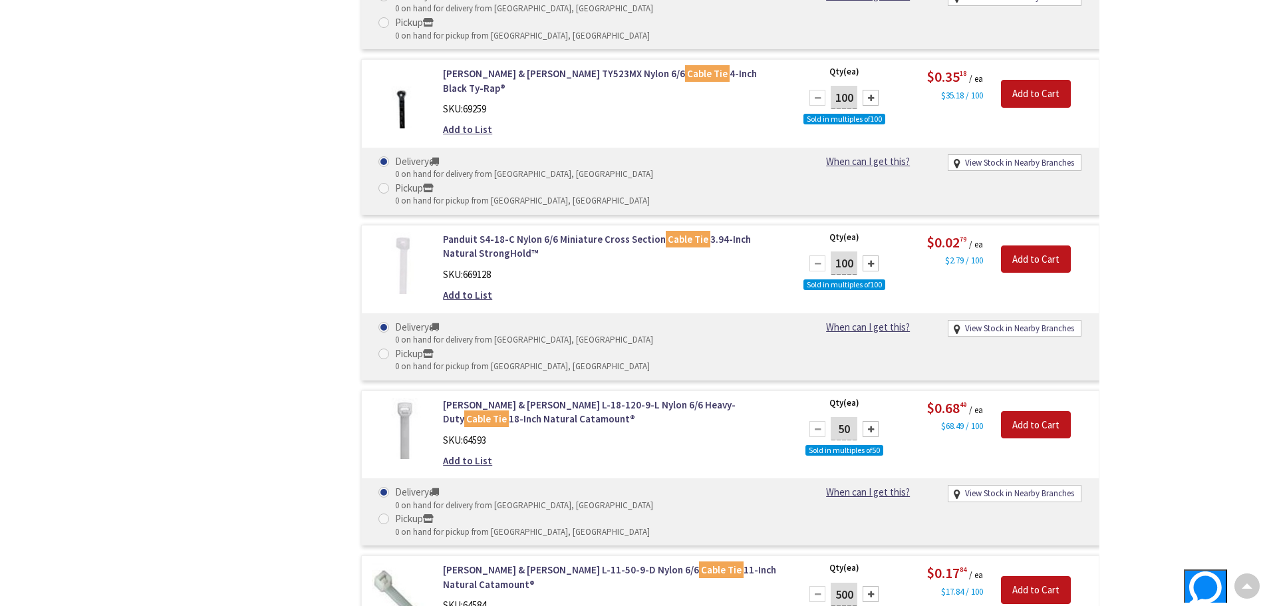
type input "1"
type input "400"
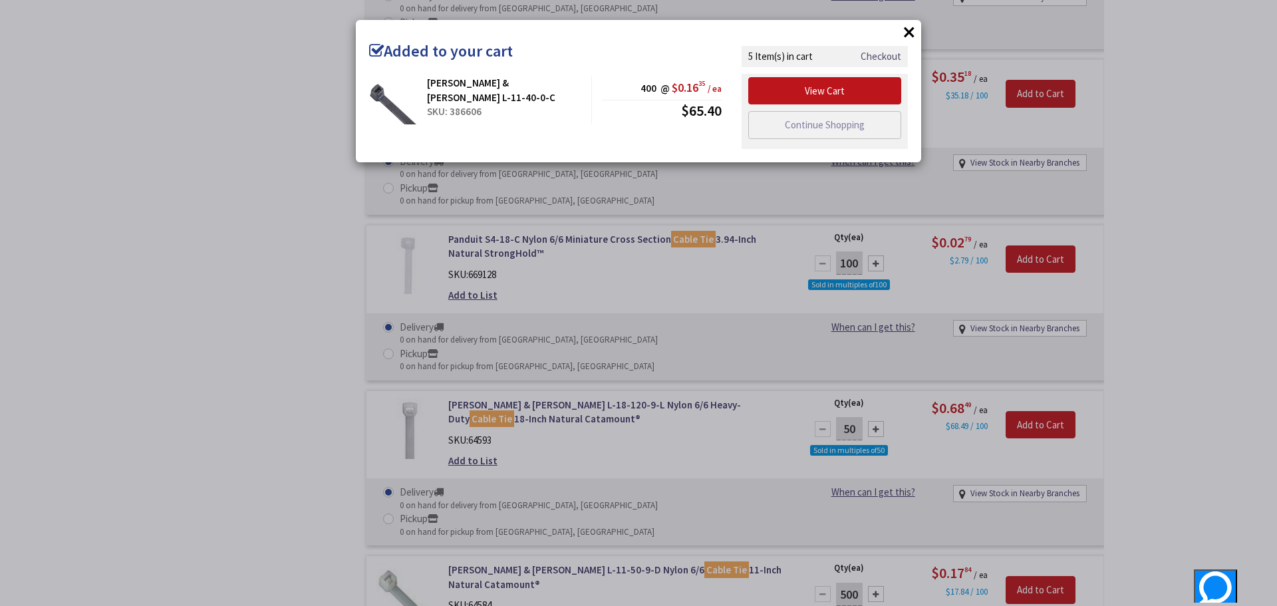
click at [882, 59] on link "Checkout" at bounding box center [881, 56] width 41 height 14
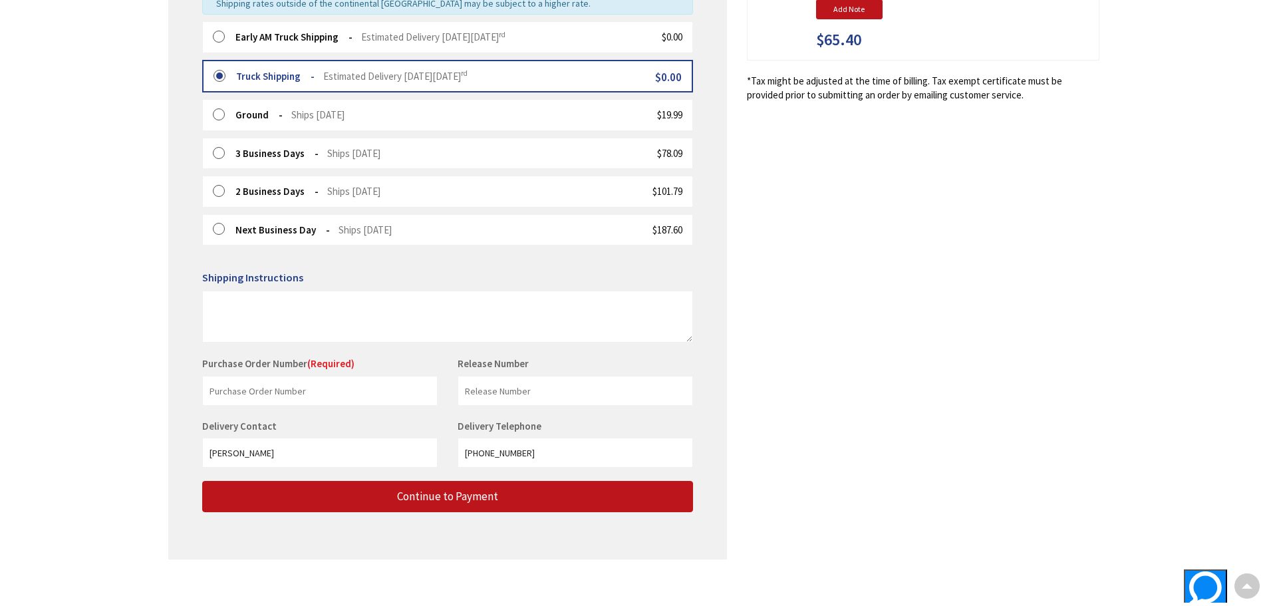
scroll to position [377, 0]
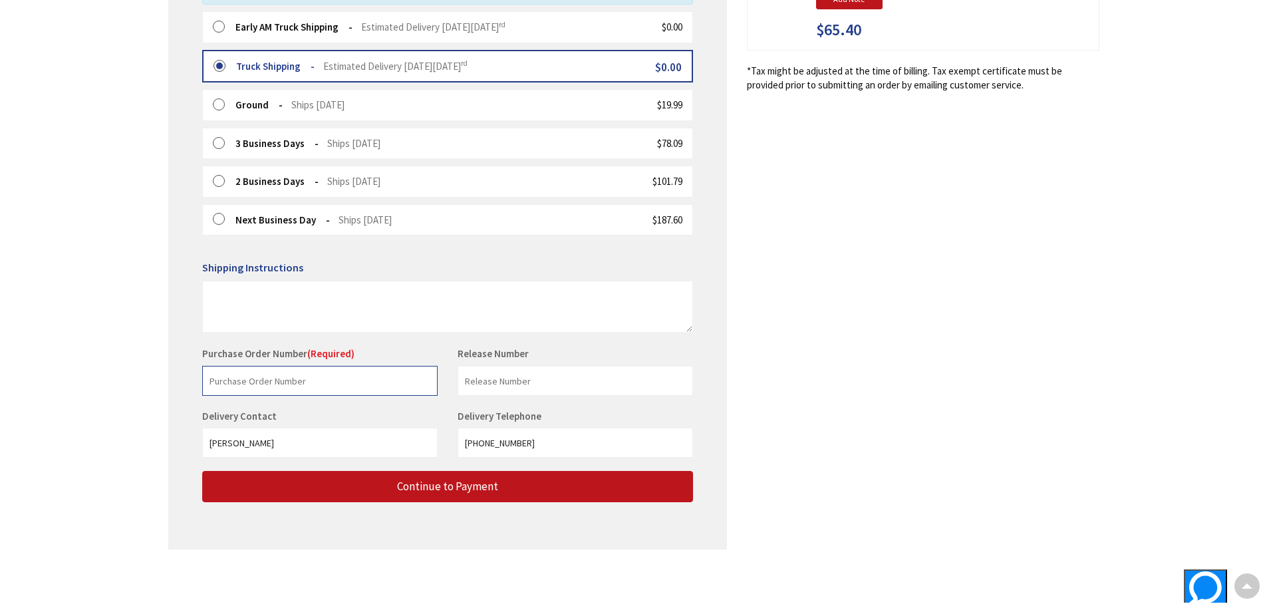
click at [253, 376] on input "text" at bounding box center [320, 381] width 236 height 30
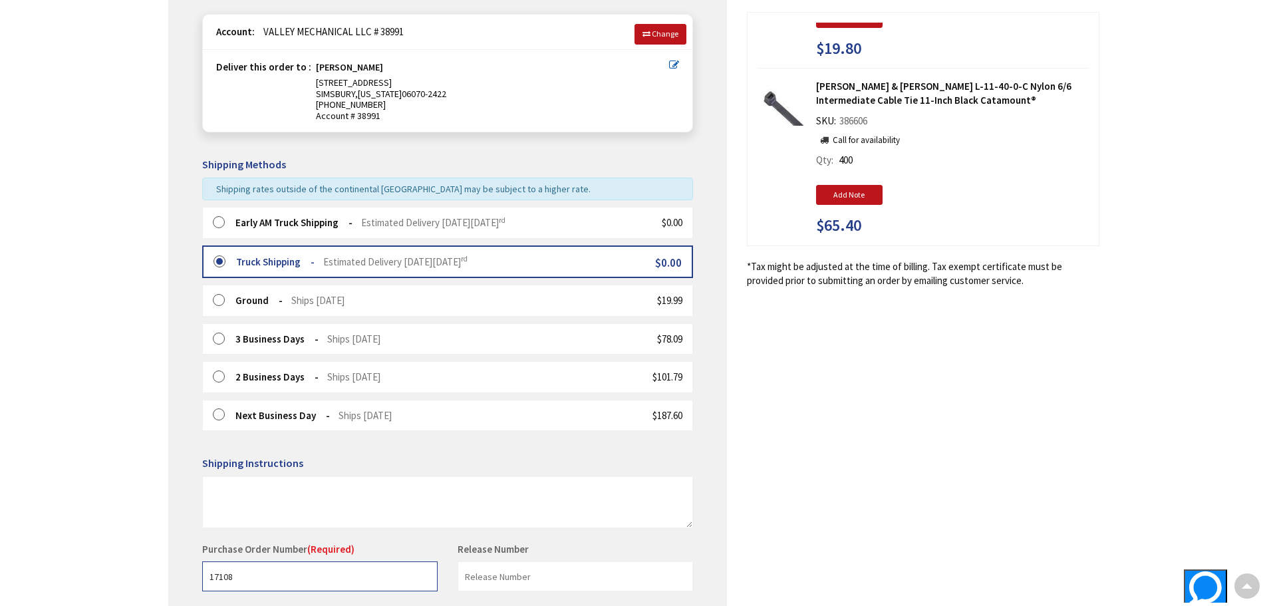
scroll to position [0, 0]
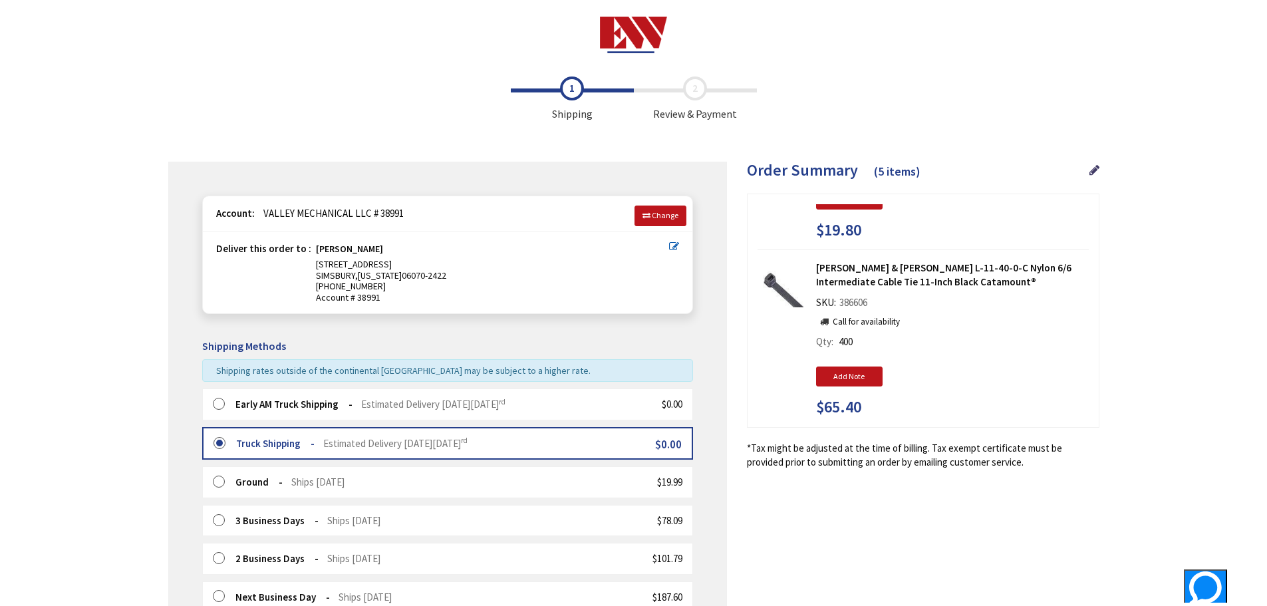
type input "17108"
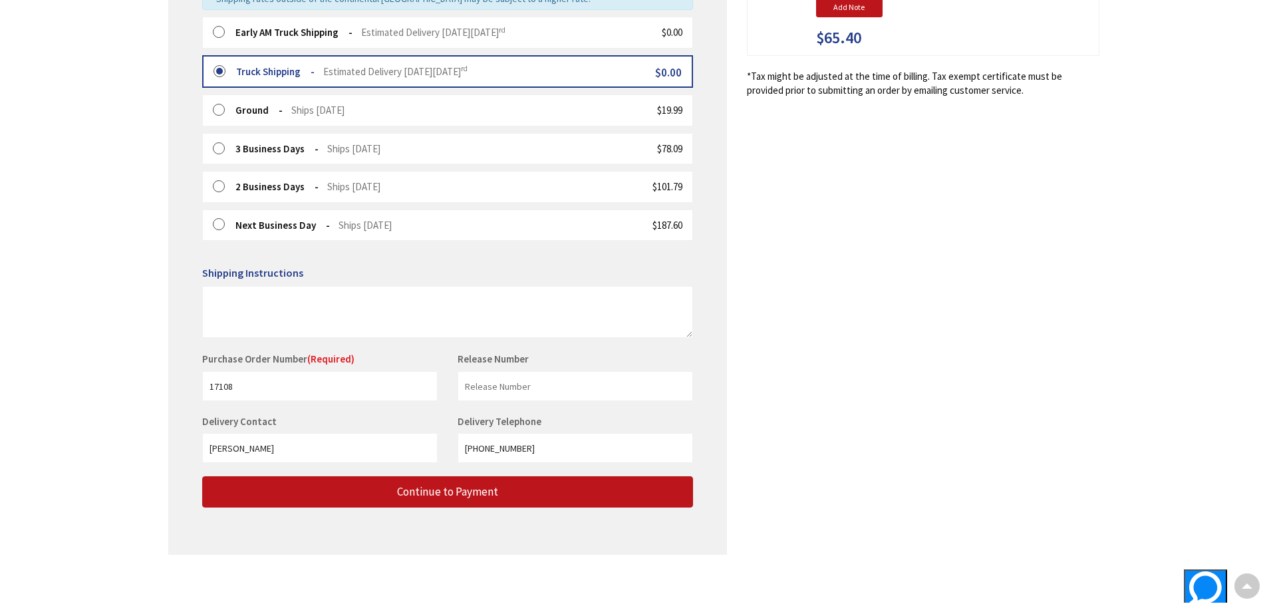
scroll to position [377, 0]
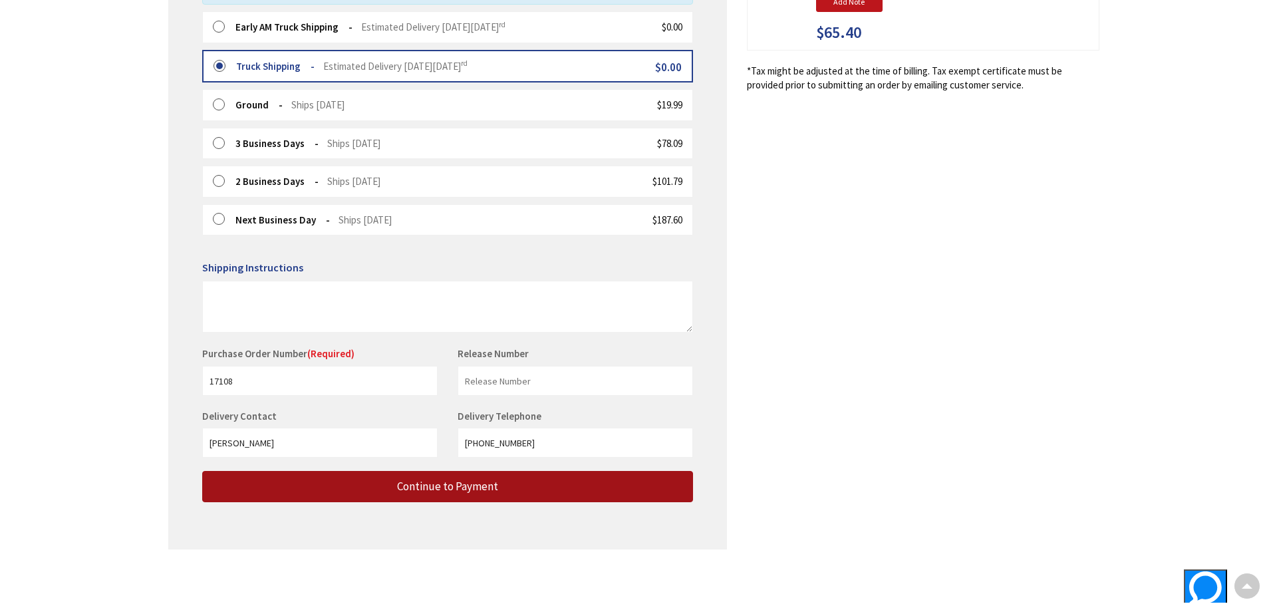
click at [476, 481] on span "Continue to Payment" at bounding box center [447, 486] width 101 height 15
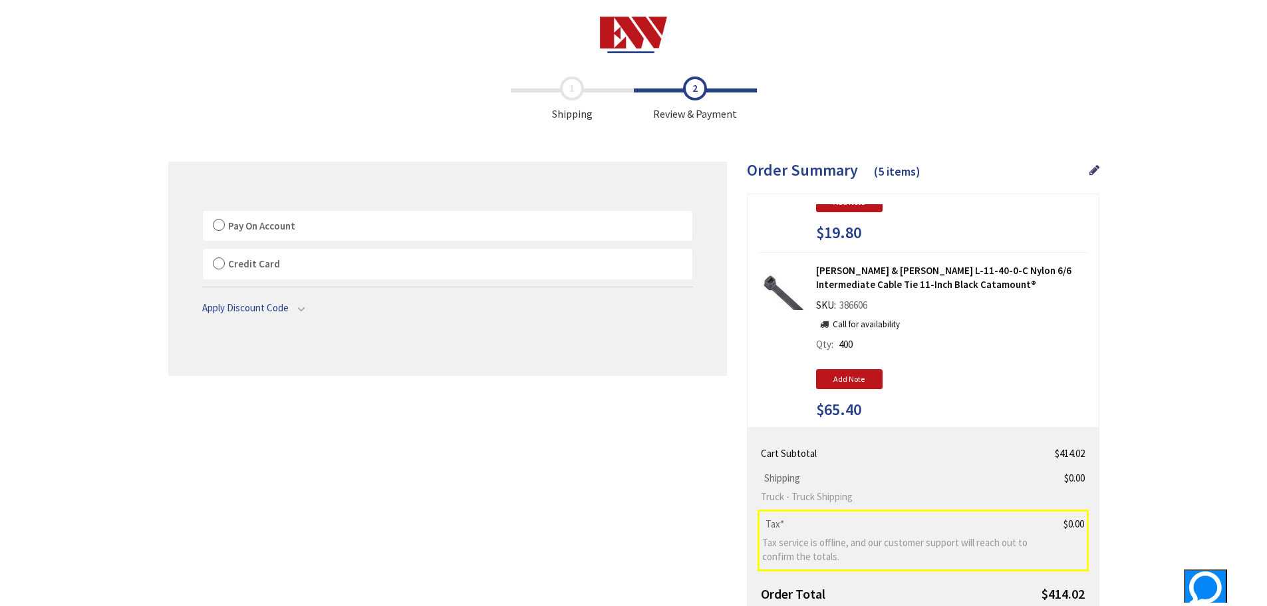
click at [218, 226] on label "Pay On Account" at bounding box center [448, 226] width 490 height 31
click at [203, 214] on input "Pay On Account" at bounding box center [203, 214] width 0 height 0
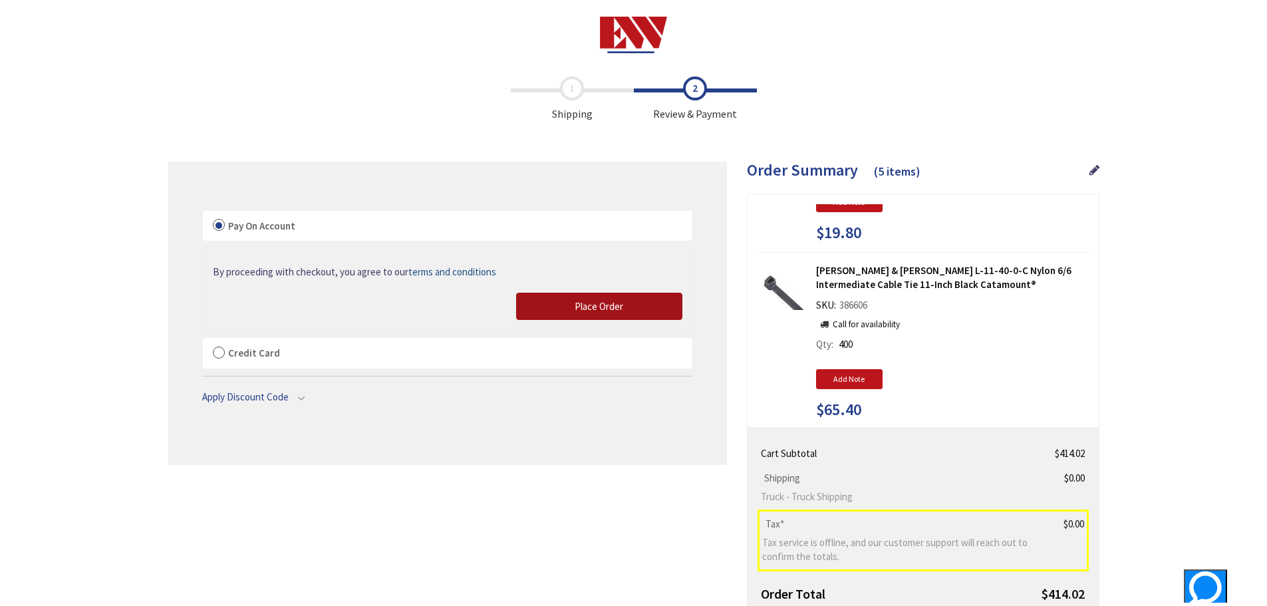
click at [591, 300] on span "Place Order" at bounding box center [599, 306] width 49 height 13
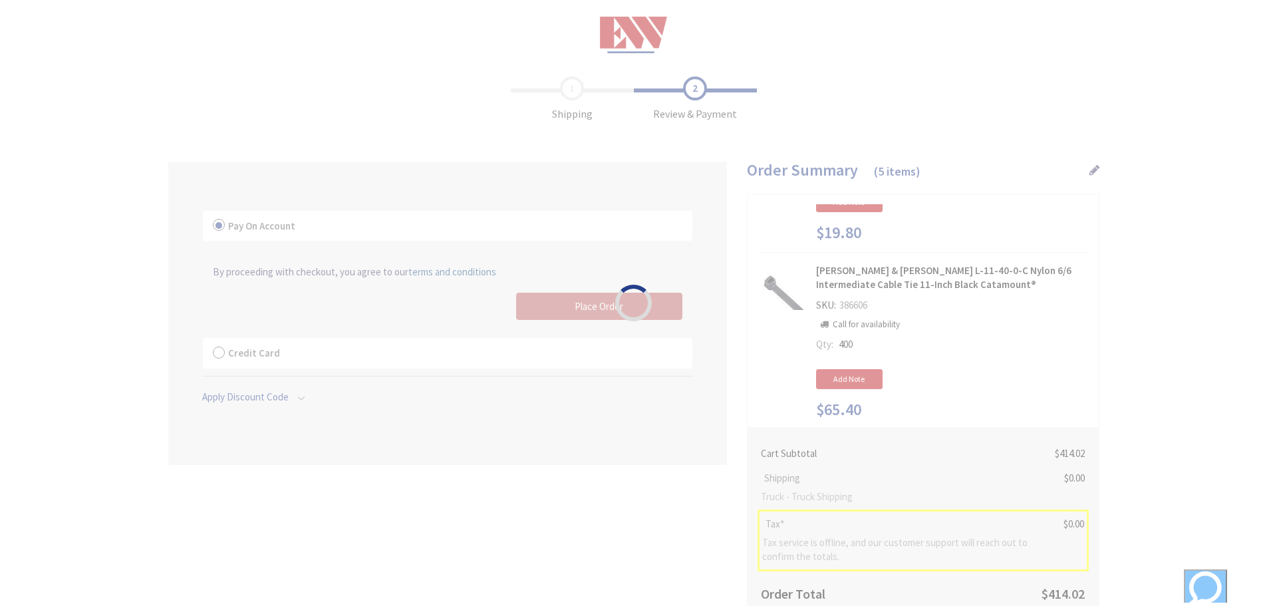
scroll to position [50, 0]
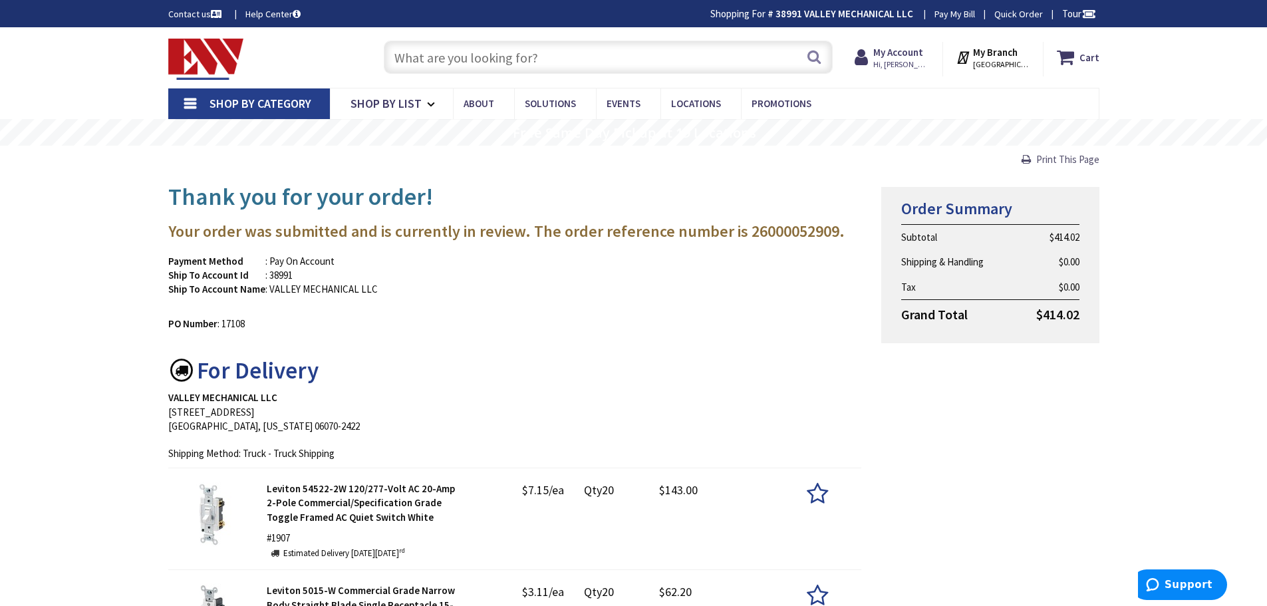
click at [1064, 158] on span "Print This Page" at bounding box center [1068, 159] width 63 height 13
